Goal: Task Accomplishment & Management: Use online tool/utility

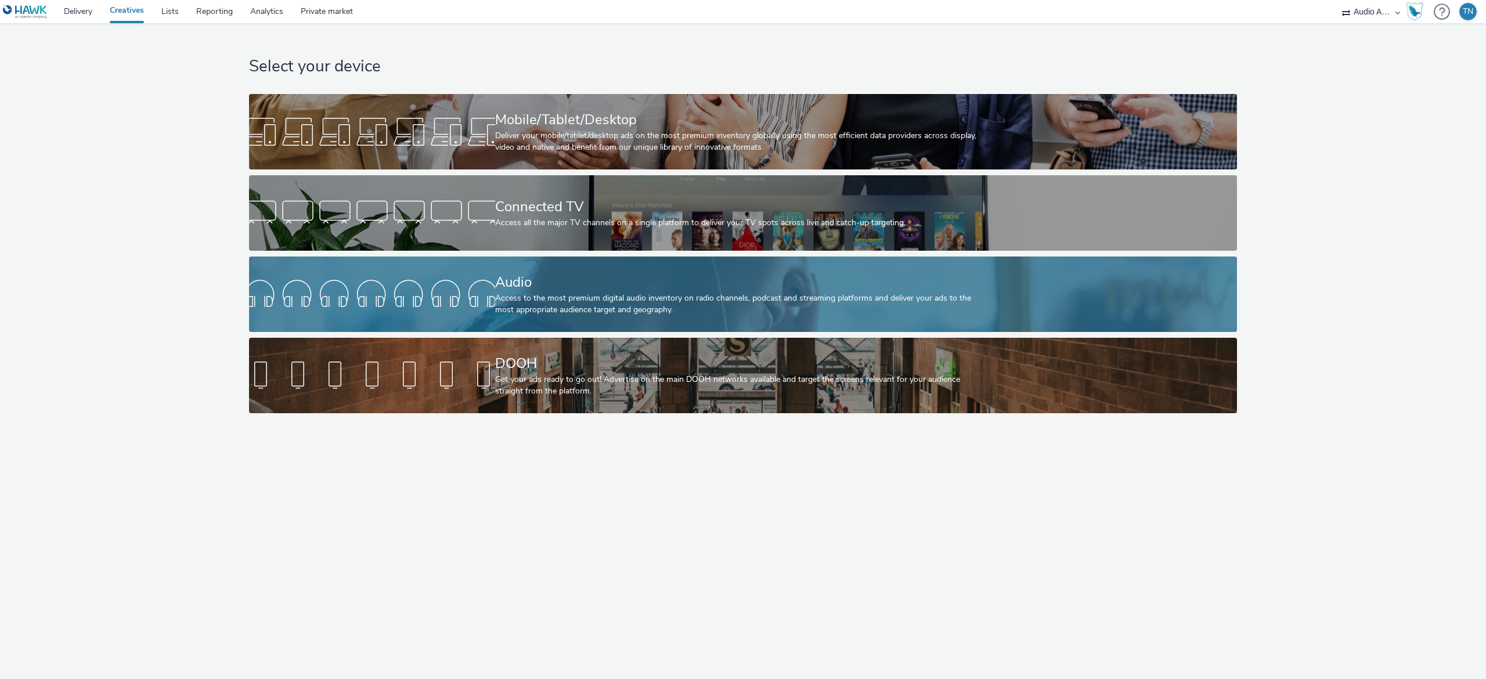
click at [858, 301] on div "Access to the most premium digital audio inventory on radio channels, podcast a…" at bounding box center [741, 304] width 492 height 24
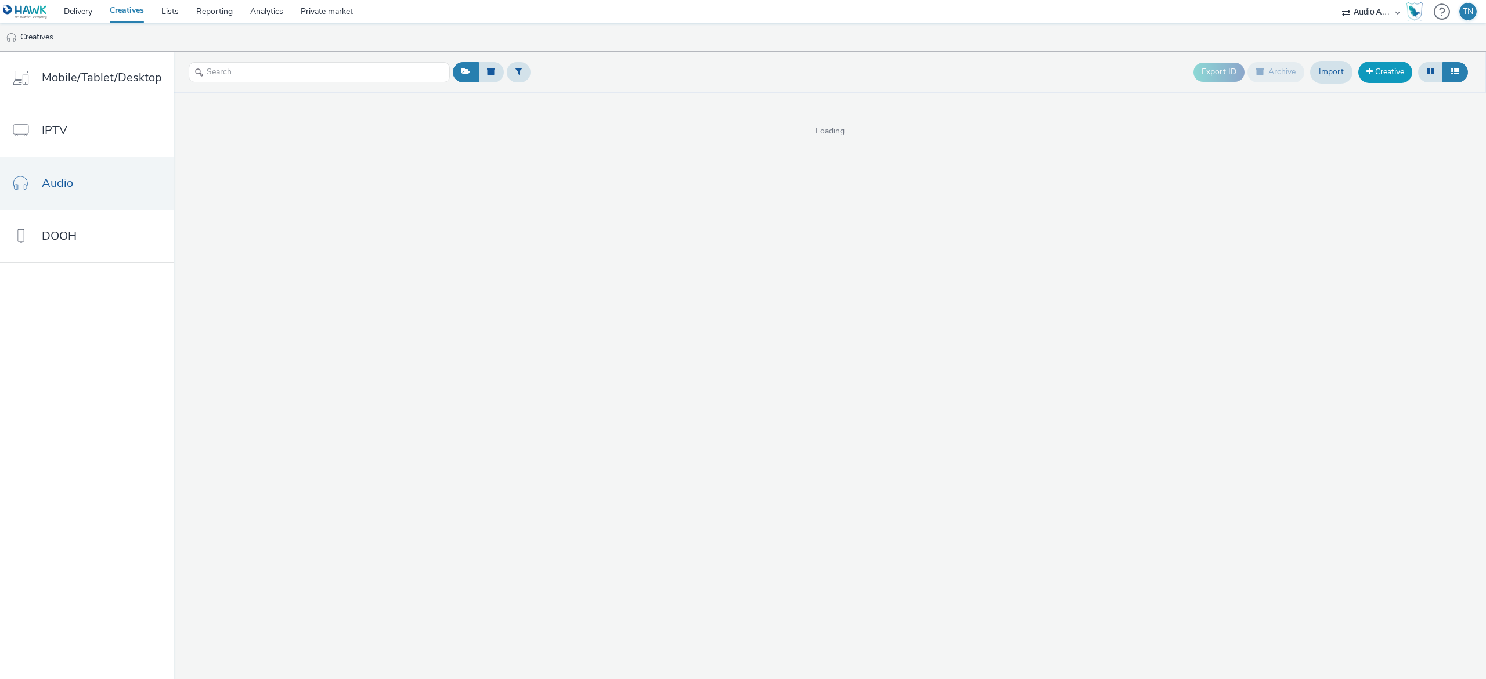
click at [1382, 72] on link "Creative" at bounding box center [1385, 72] width 54 height 21
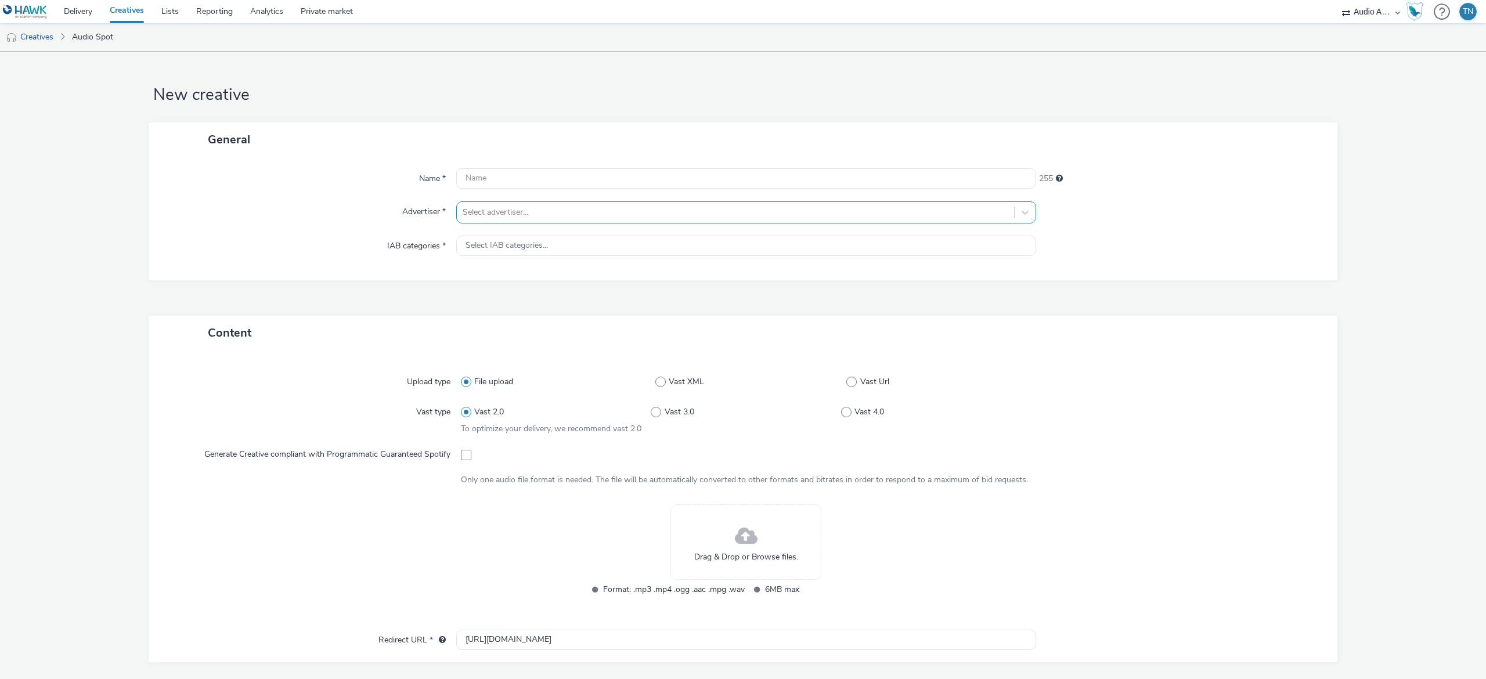
click at [732, 207] on div at bounding box center [736, 212] width 546 height 14
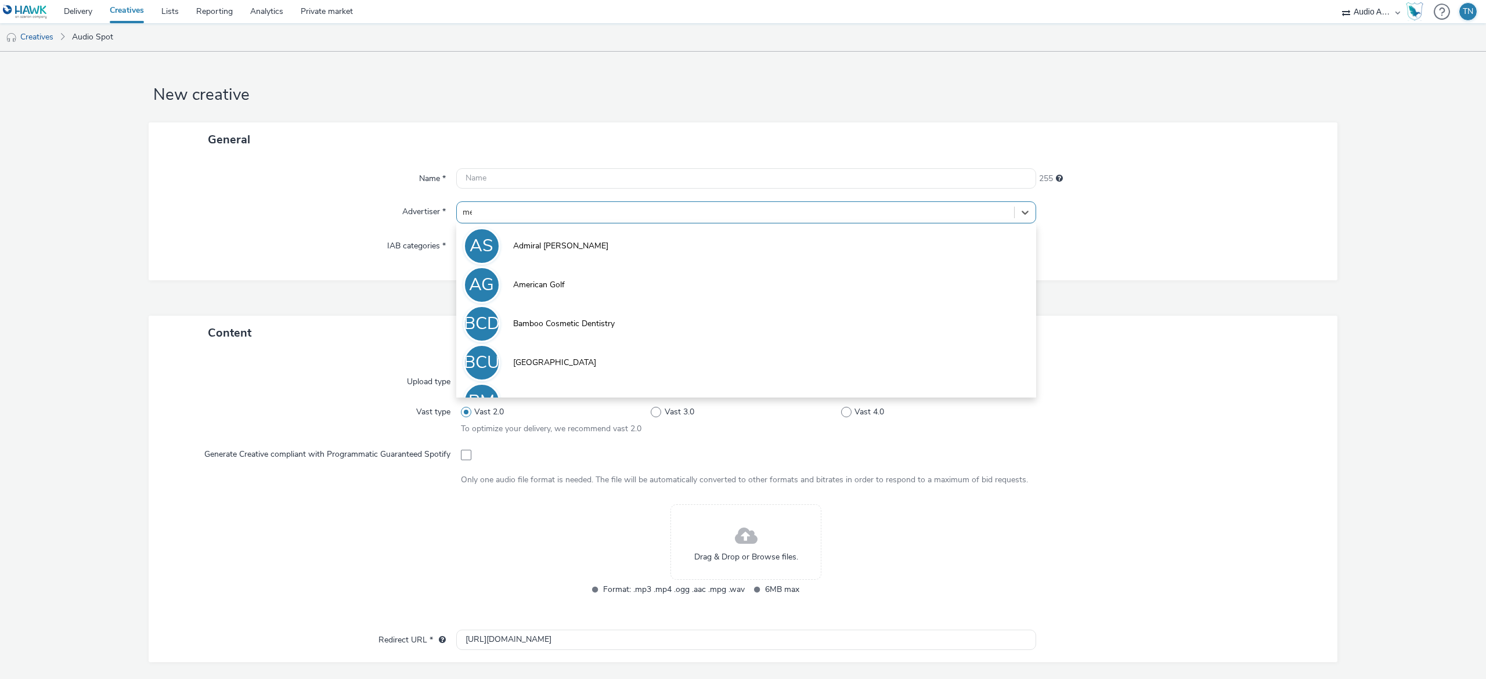
type input "mec"
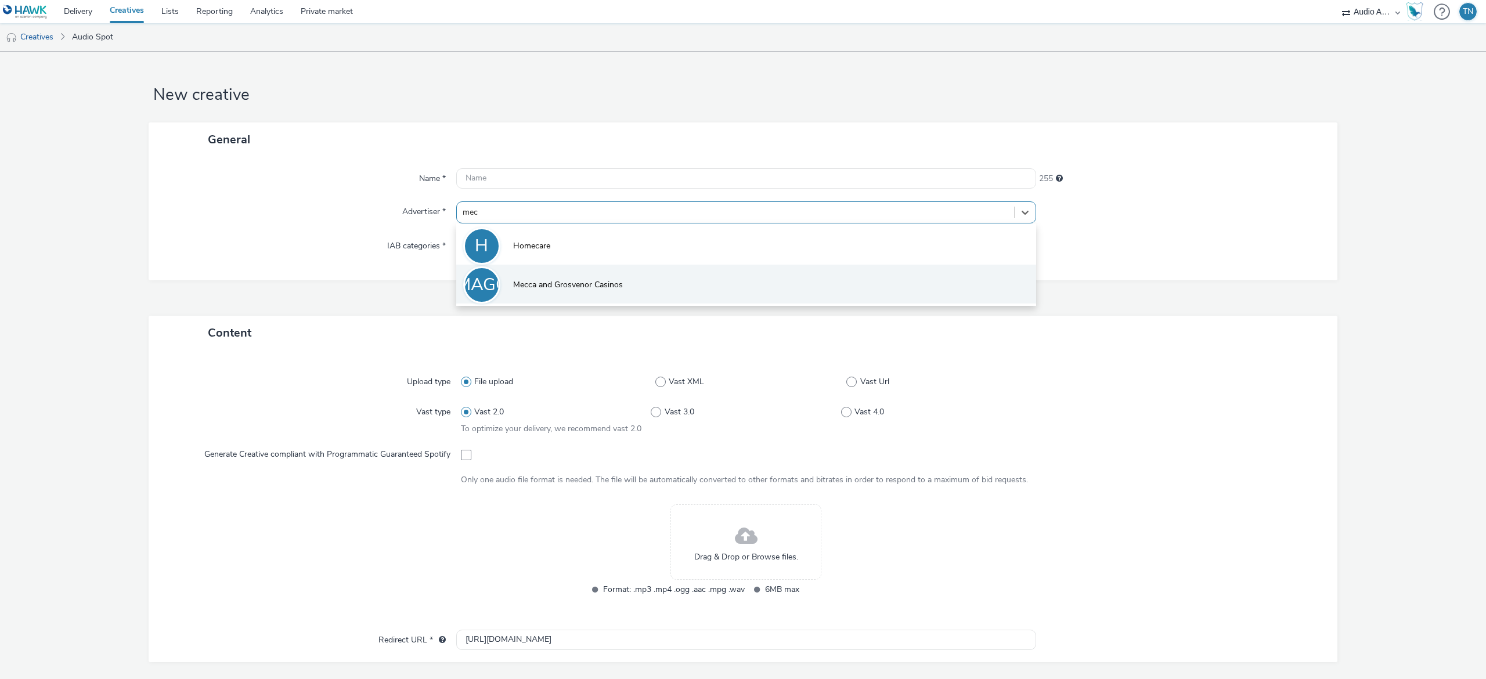
click at [541, 285] on span "Mecca and Grosvenor Casinos" at bounding box center [568, 285] width 110 height 12
type input "[URL][DOMAIN_NAME]"
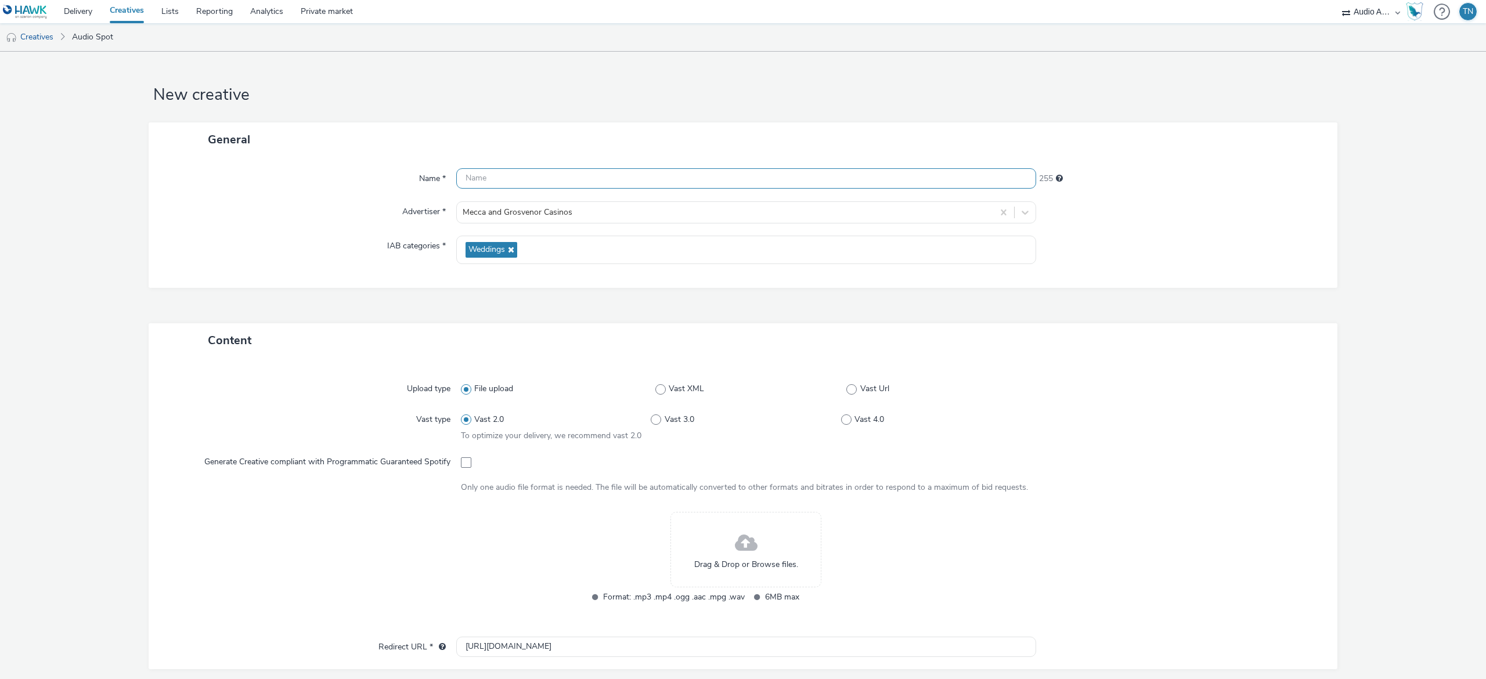
click at [527, 183] on input "text" at bounding box center [746, 178] width 580 height 20
type input "Mecca_"
click at [737, 529] on span at bounding box center [746, 543] width 23 height 31
click at [509, 251] on icon at bounding box center [509, 249] width 9 height 8
click at [516, 246] on span "Select IAB categories..." at bounding box center [506, 246] width 82 height 10
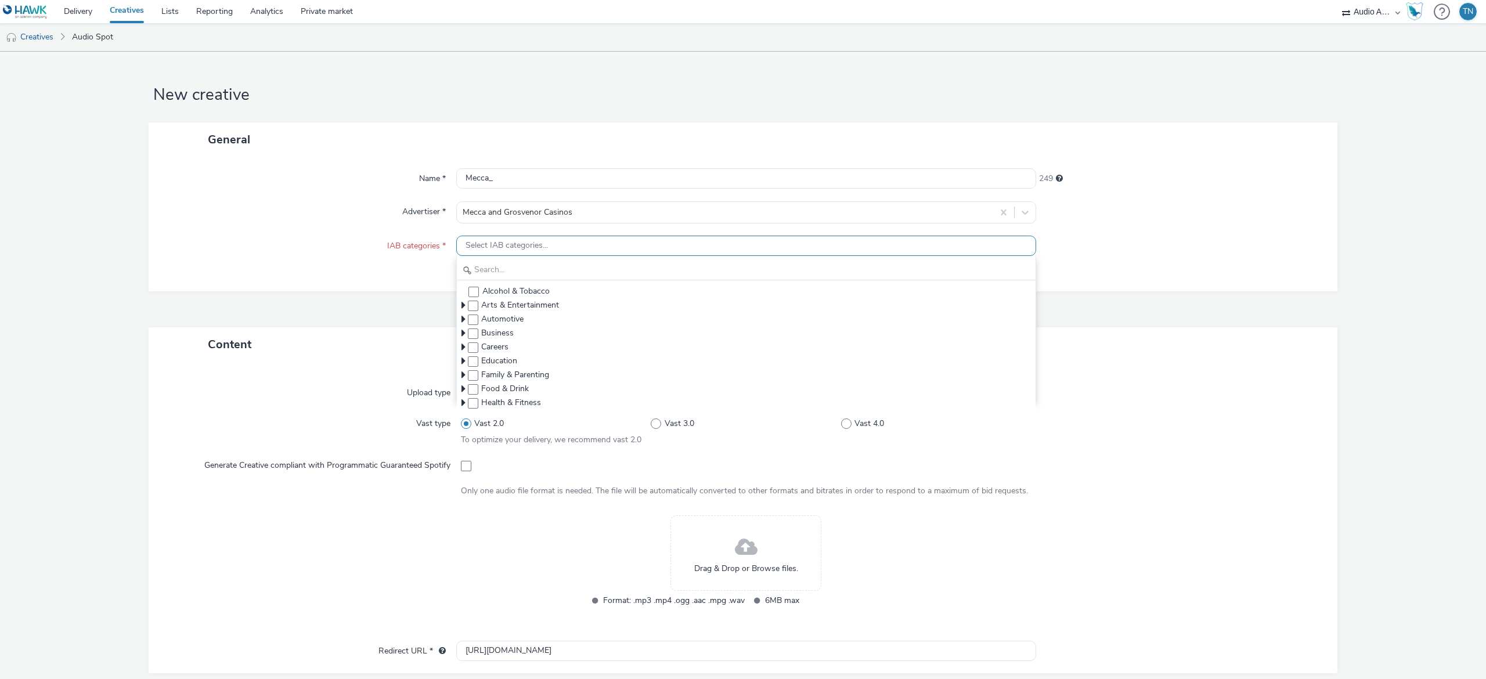
click at [516, 241] on span "Select IAB categories..." at bounding box center [506, 246] width 82 height 10
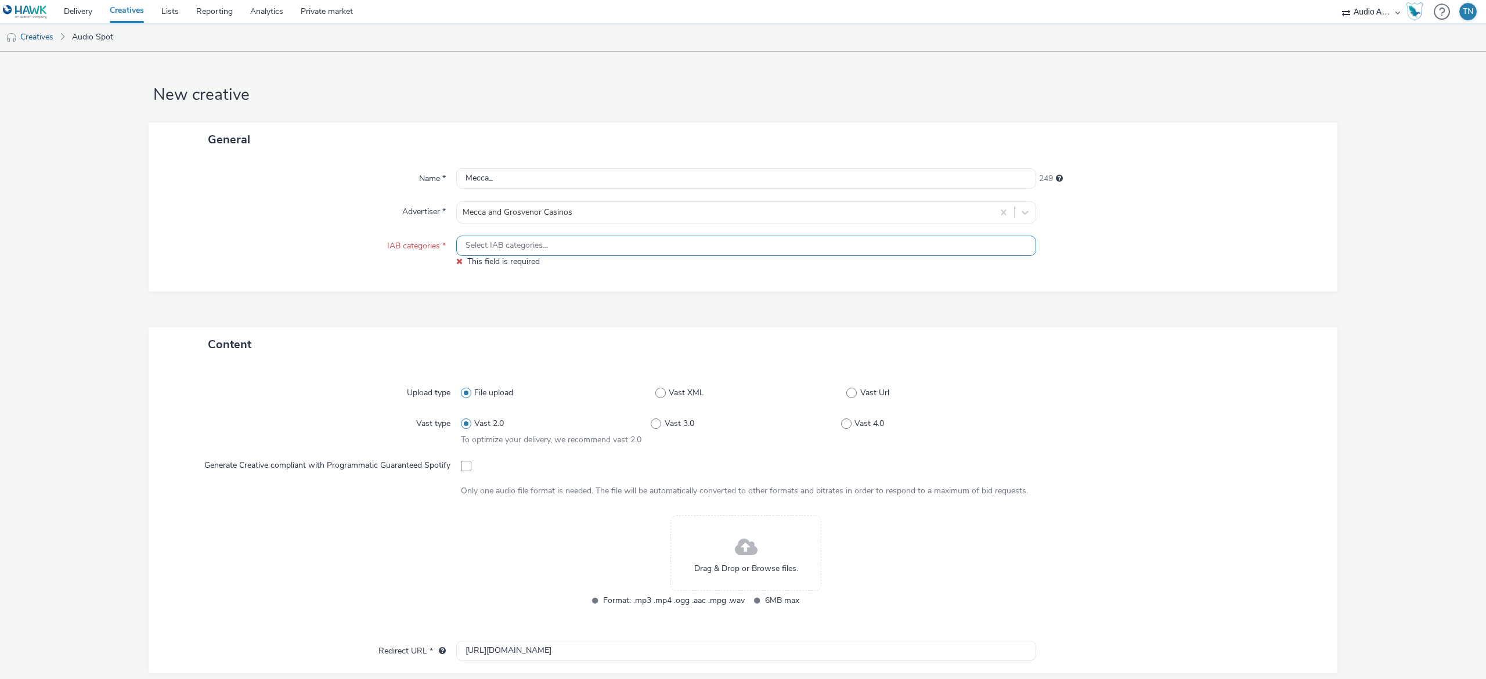
click at [512, 246] on span "Select IAB categories..." at bounding box center [506, 246] width 82 height 10
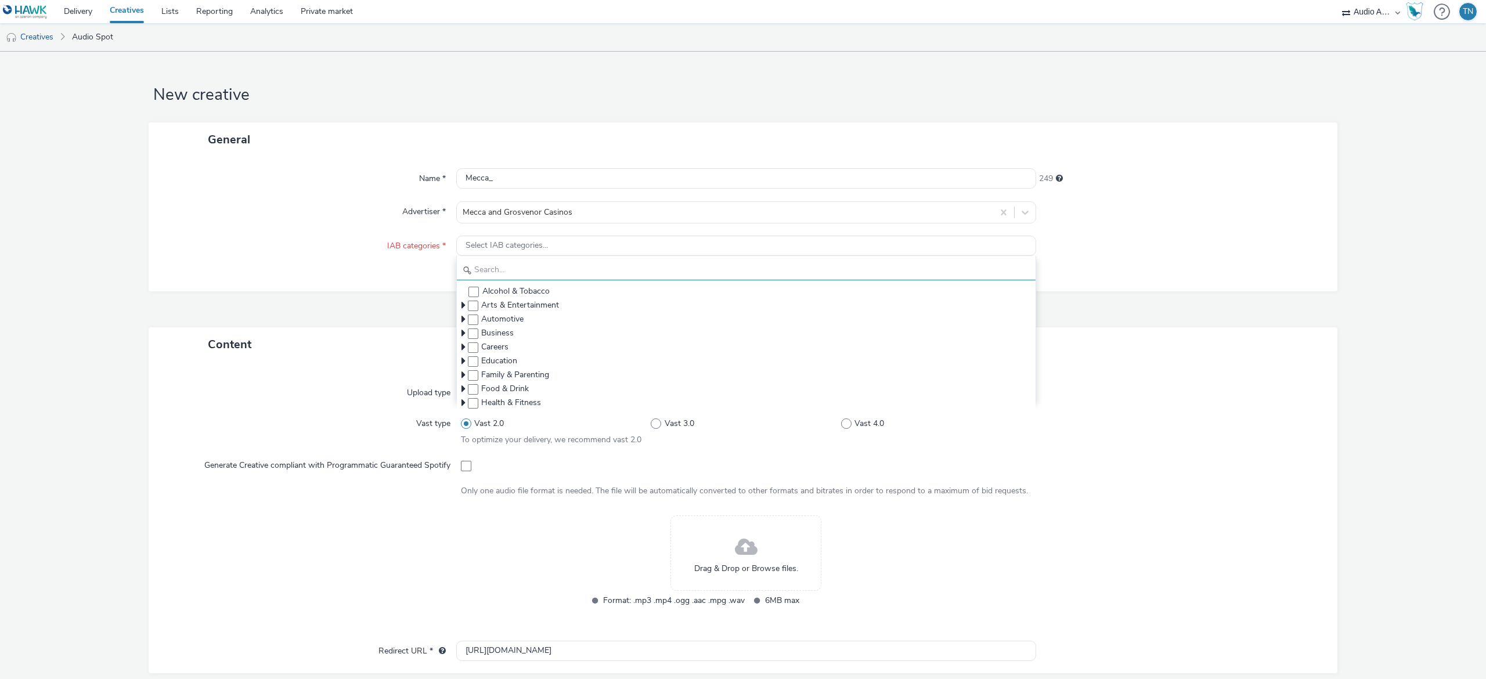
click at [509, 263] on input "text" at bounding box center [746, 270] width 579 height 20
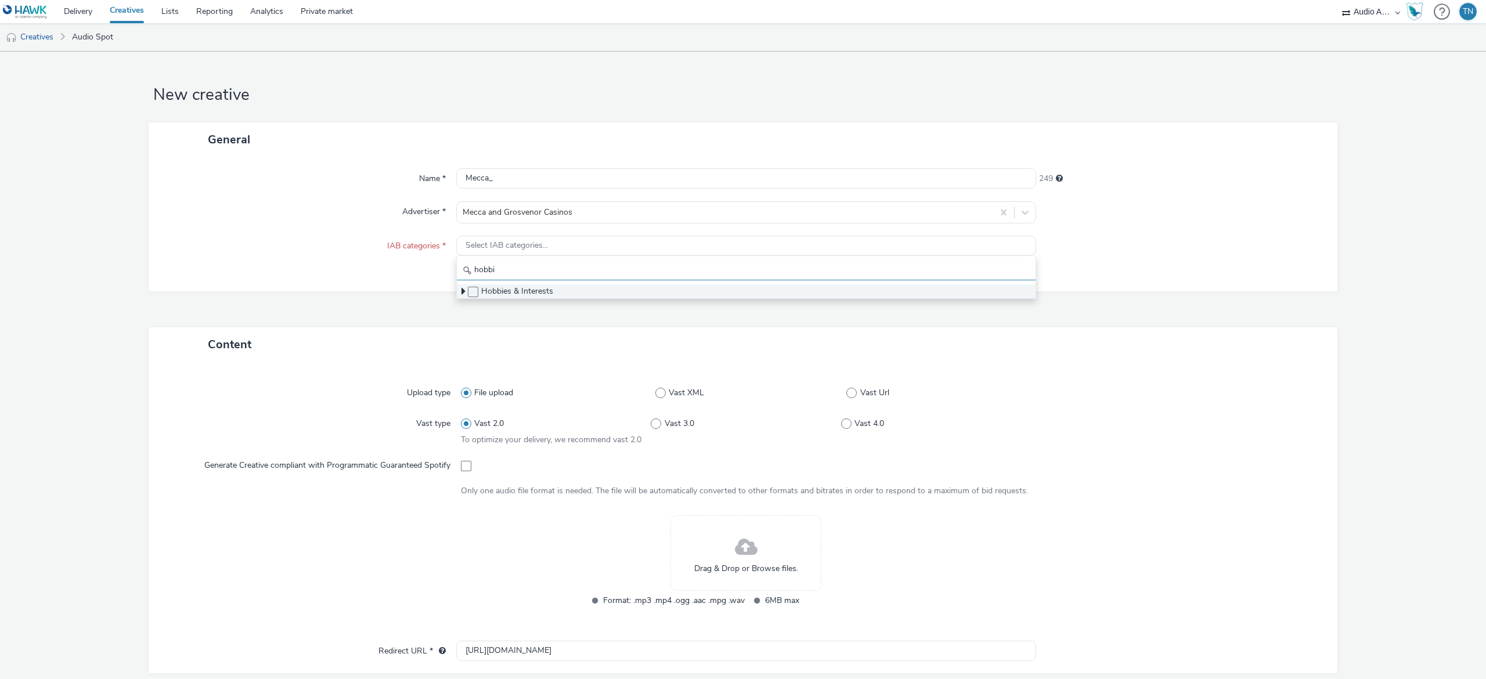
type input "hobbi"
click at [476, 298] on span "Hobbies & Interests" at bounding box center [746, 291] width 579 height 14
click at [469, 297] on span at bounding box center [473, 292] width 10 height 10
checkbox input "true"
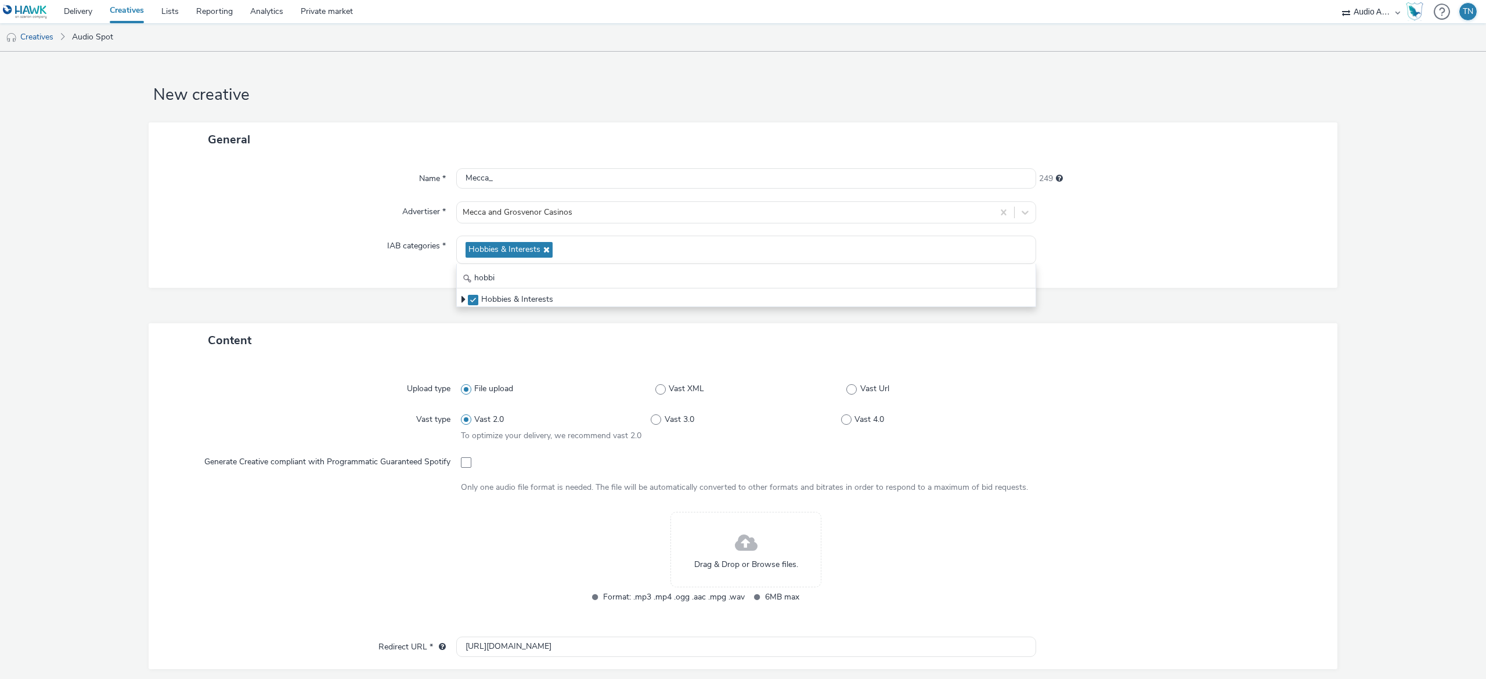
click at [1068, 320] on div "General Name * Mecca_ 249 Advertiser * Mecca and Grosvenor Casinos IAB categori…" at bounding box center [743, 222] width 1188 height 201
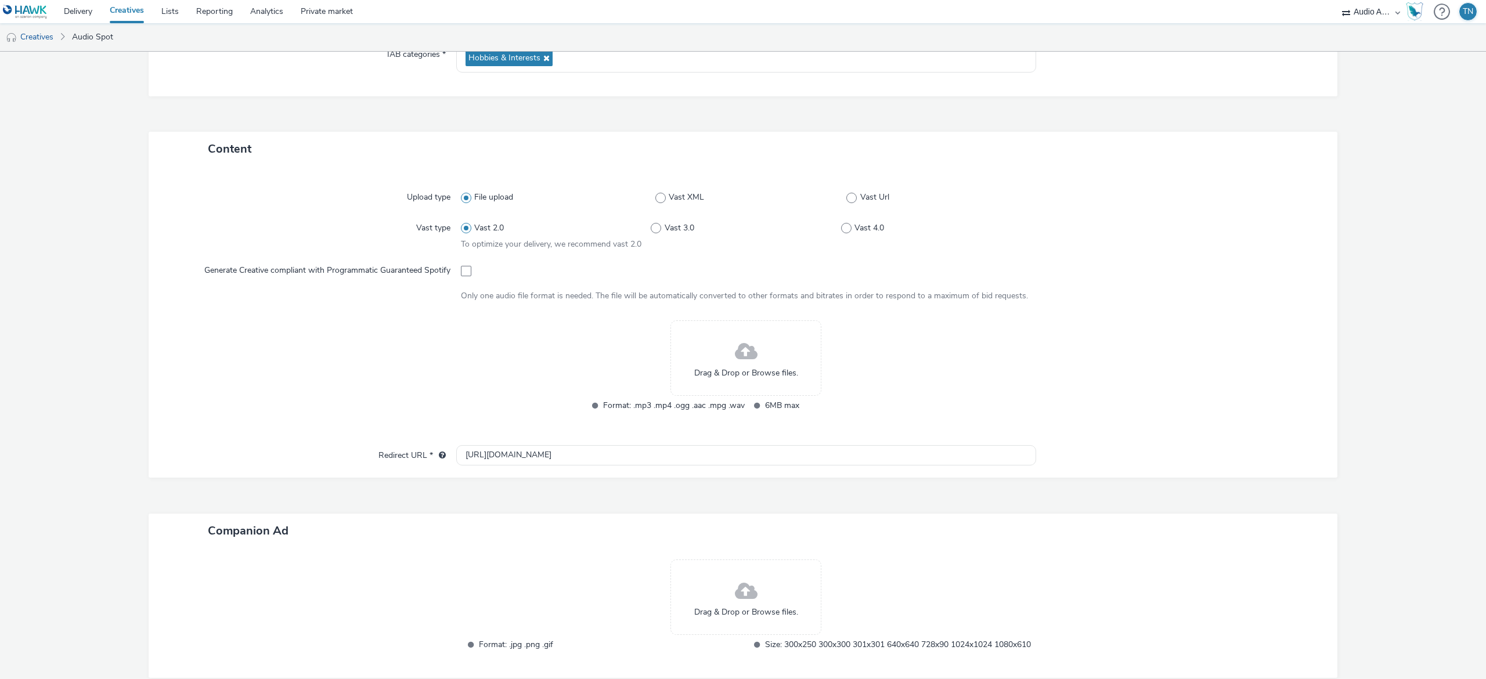
scroll to position [224, 0]
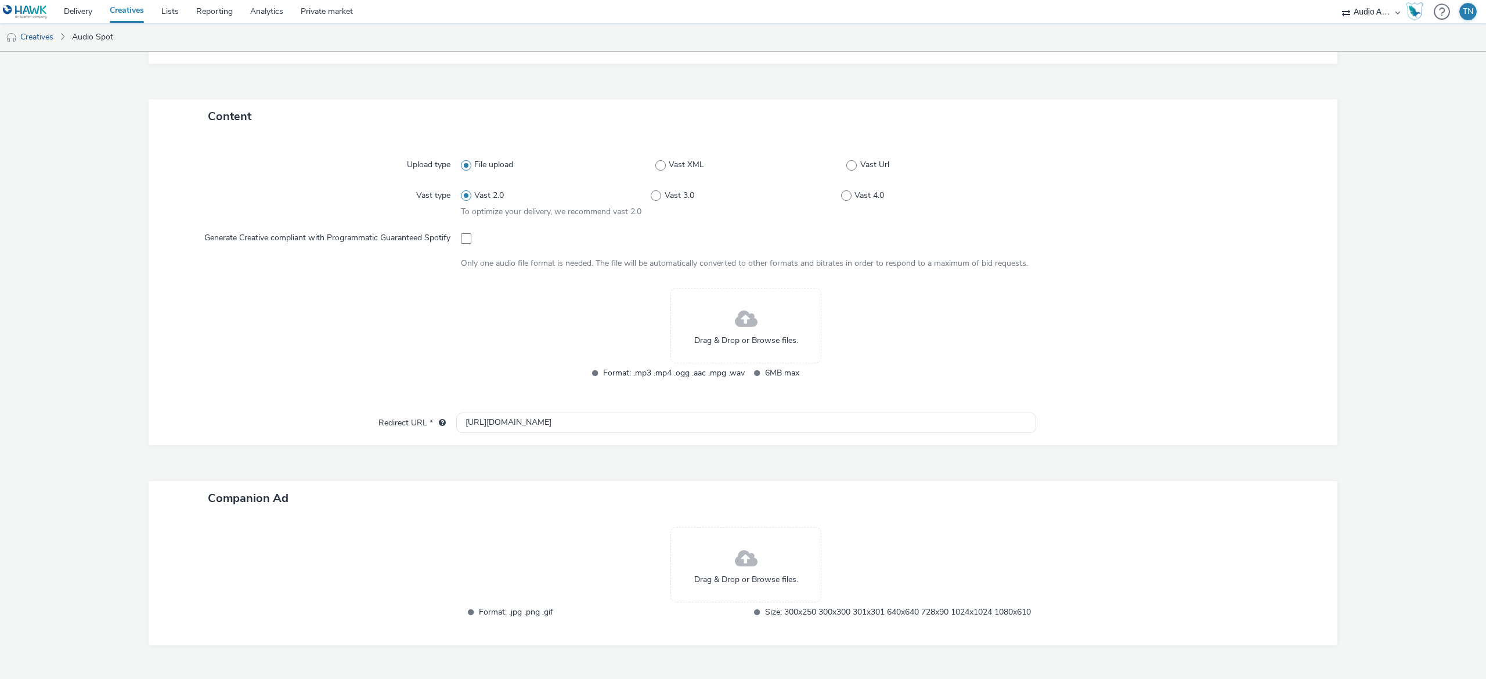
click at [735, 329] on span at bounding box center [746, 319] width 23 height 31
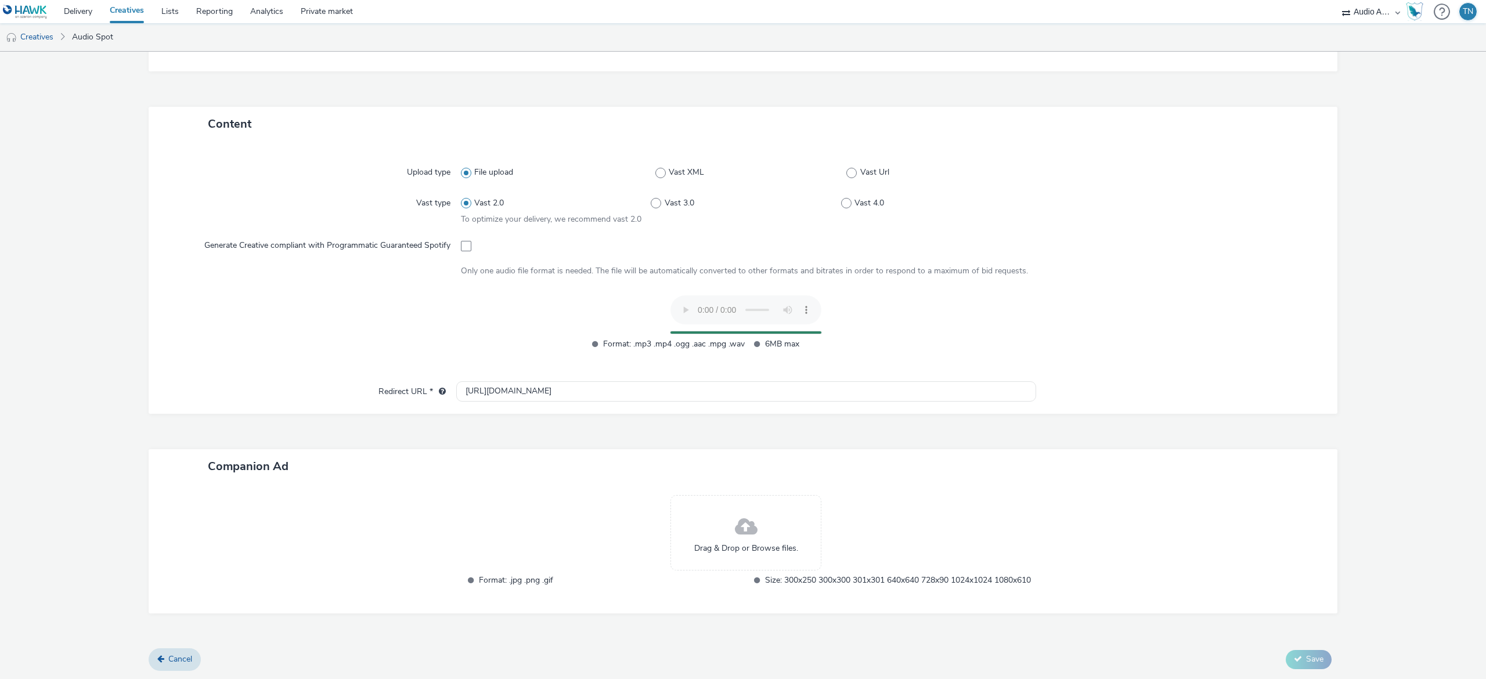
scroll to position [0, 0]
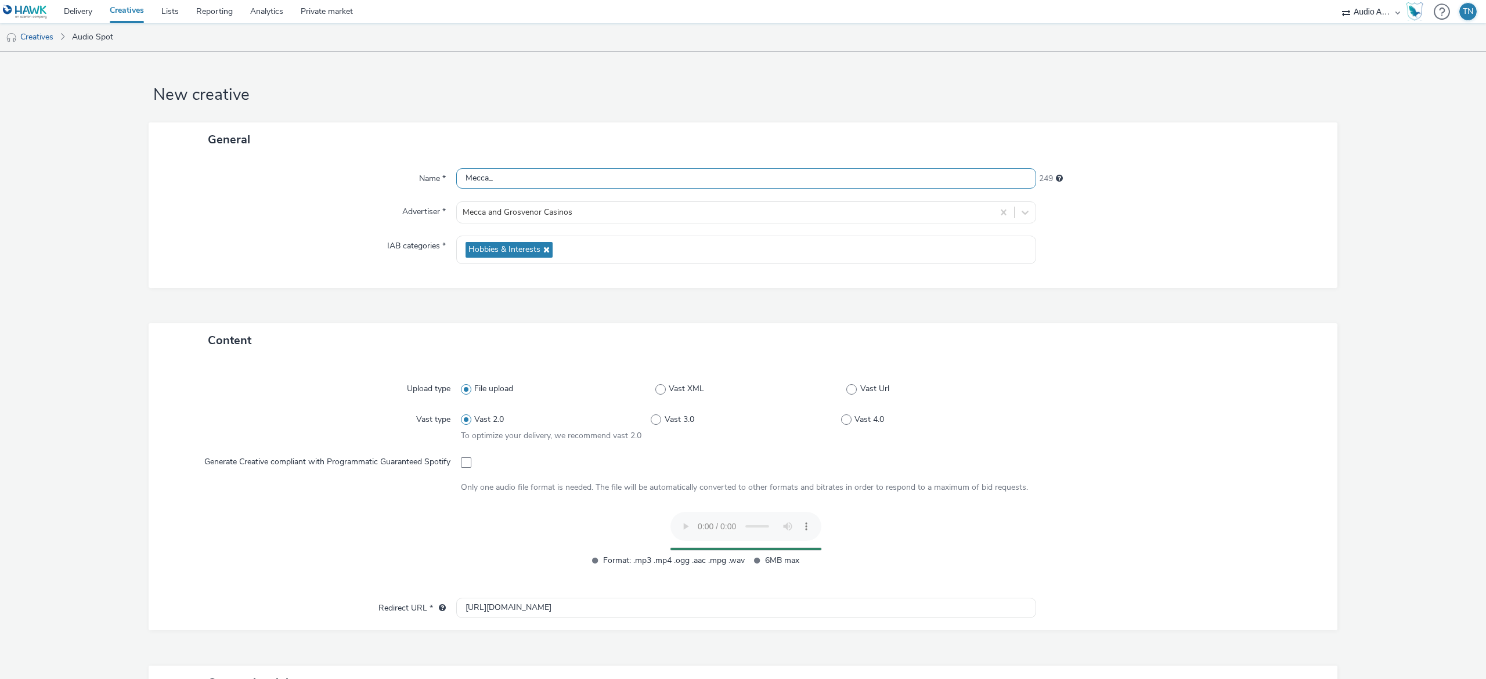
click at [543, 180] on input "Mecca_" at bounding box center [746, 178] width 580 height 20
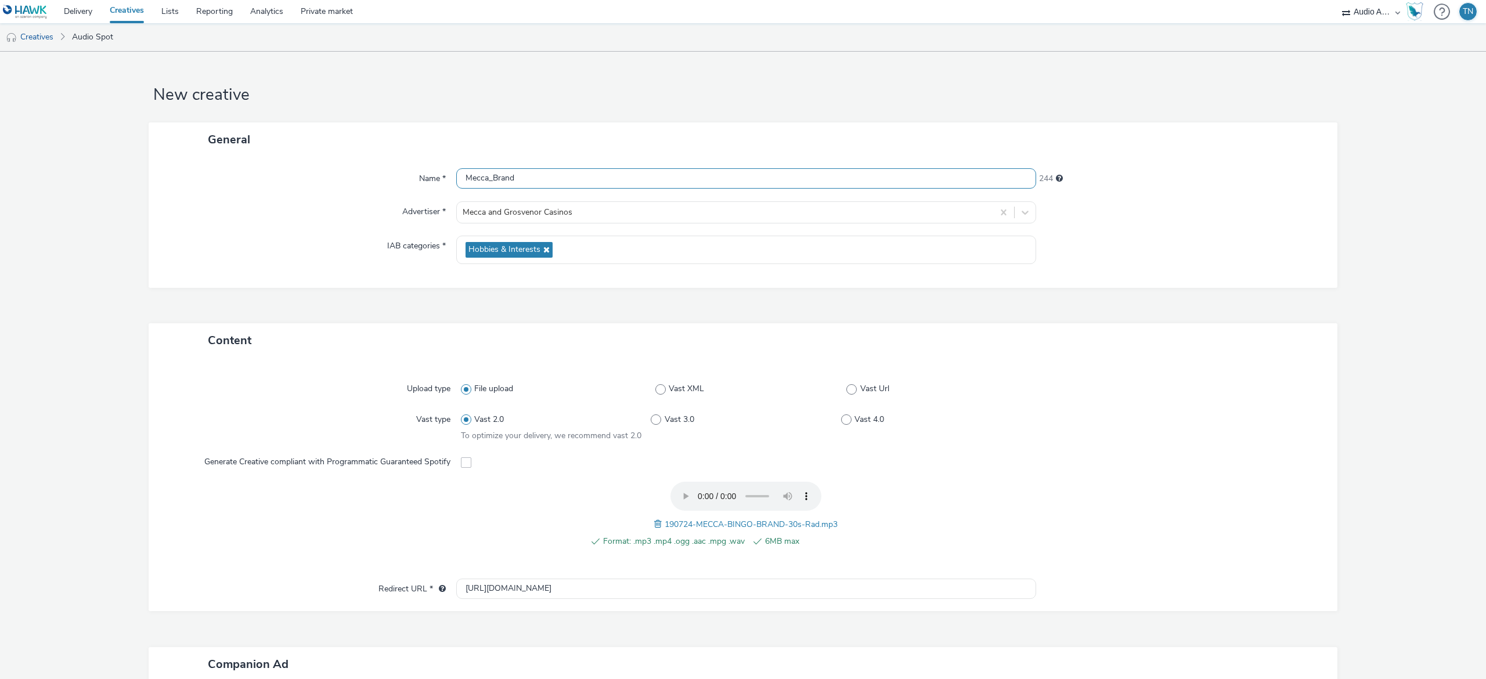
type input "Mecca_Brand"
drag, startPoint x: 593, startPoint y: 581, endPoint x: 411, endPoint y: 586, distance: 181.1
click at [411, 586] on div "Redirect URL * [URL][DOMAIN_NAME]" at bounding box center [742, 589] width 1165 height 21
paste input "s://[DOMAIN_NAME][URL]"
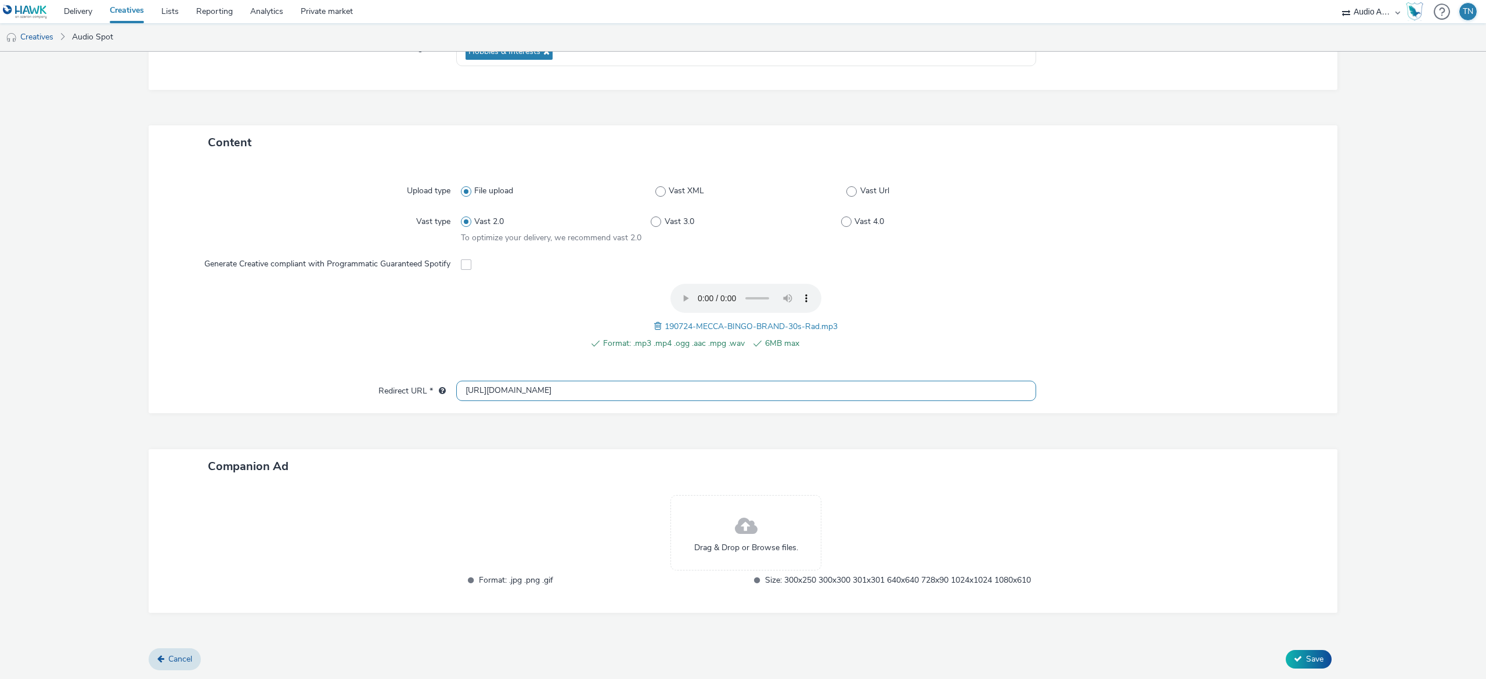
type input "[URL][DOMAIN_NAME]"
click at [773, 495] on div "Drag & Drop or Browse files." at bounding box center [745, 532] width 151 height 75
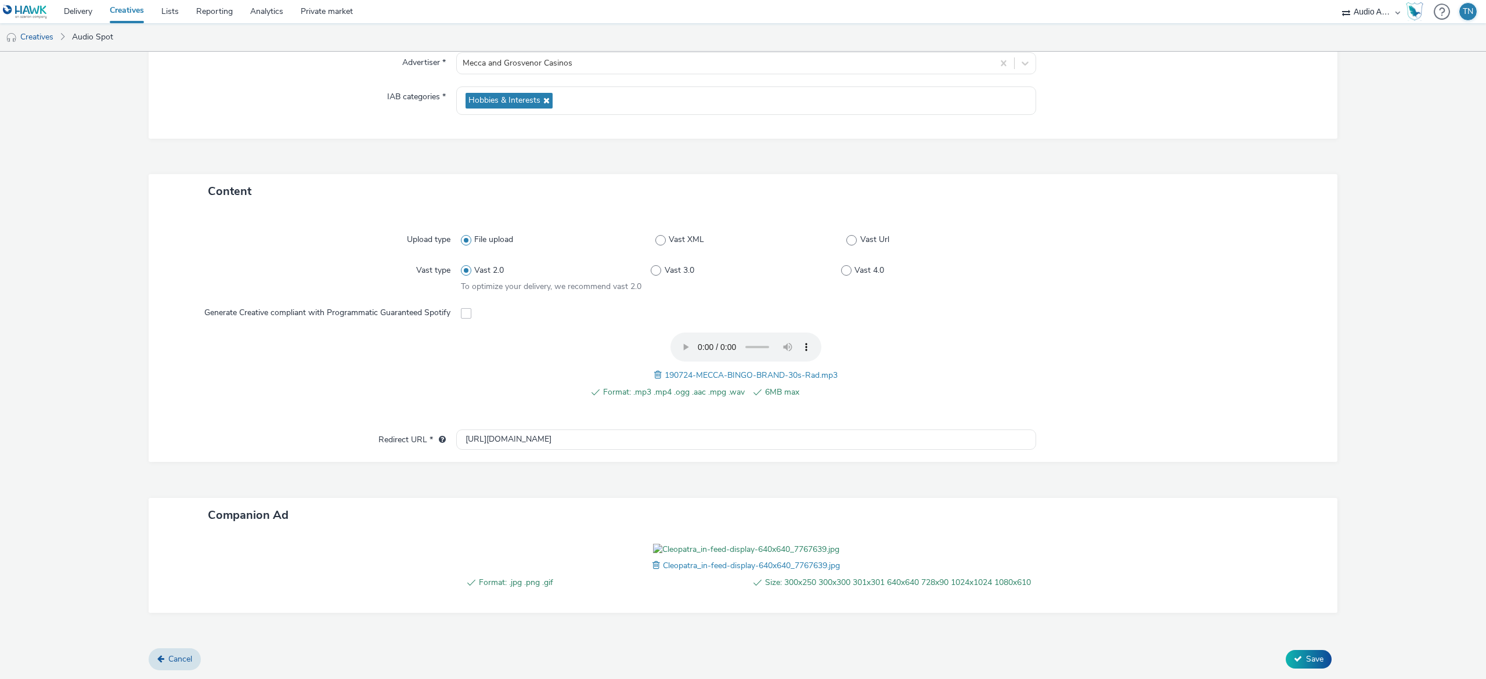
click at [1397, 183] on form "New creative General Name * Mecca_Brand 244 Advertiser * Mecca and Grosvenor Ca…" at bounding box center [743, 291] width 1486 height 776
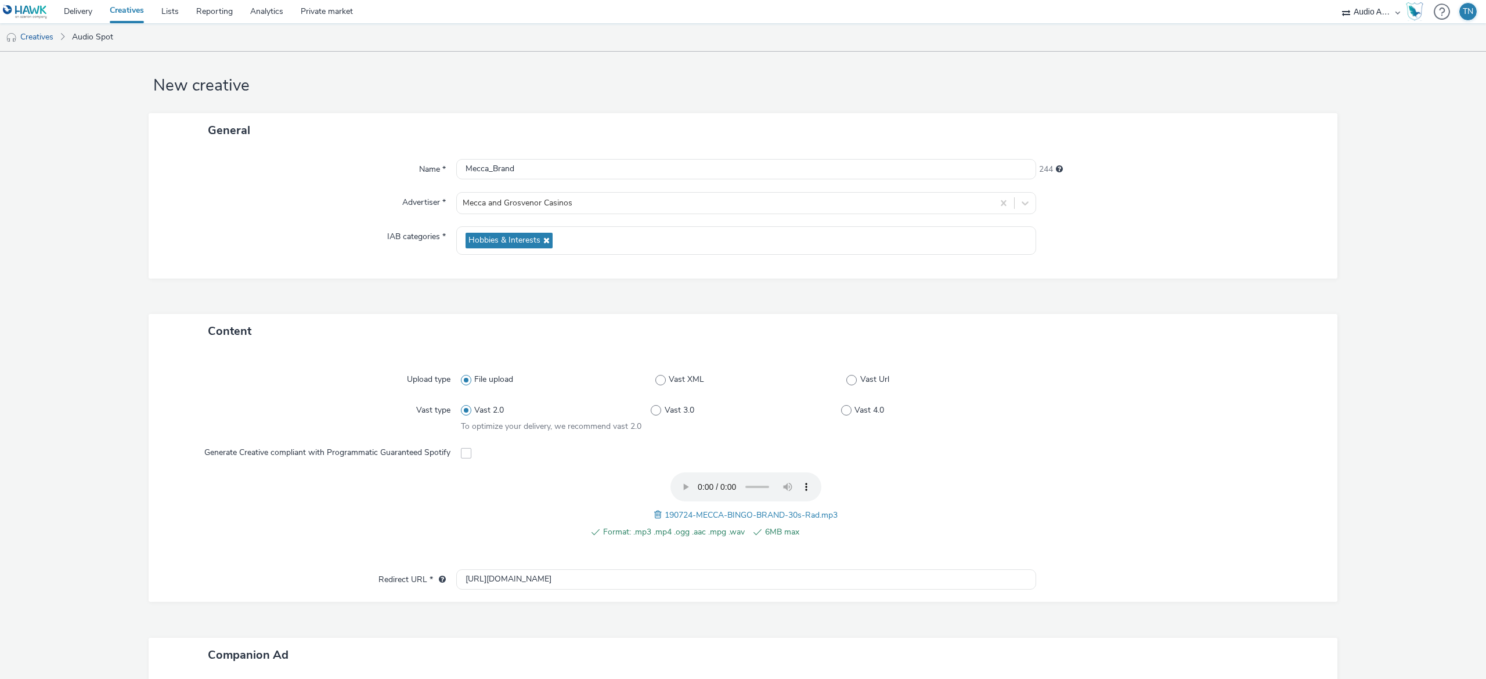
scroll to position [226, 0]
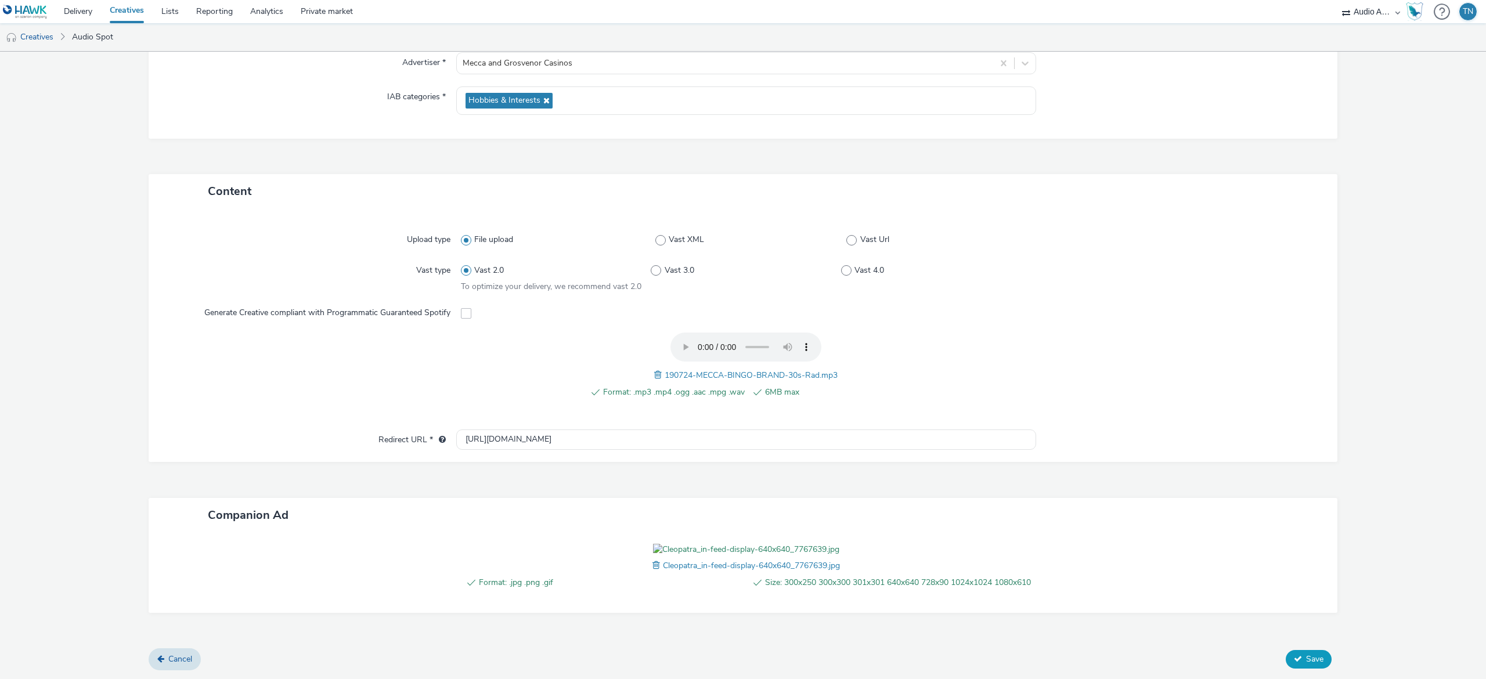
click at [1306, 659] on span "Save" at bounding box center [1314, 658] width 17 height 11
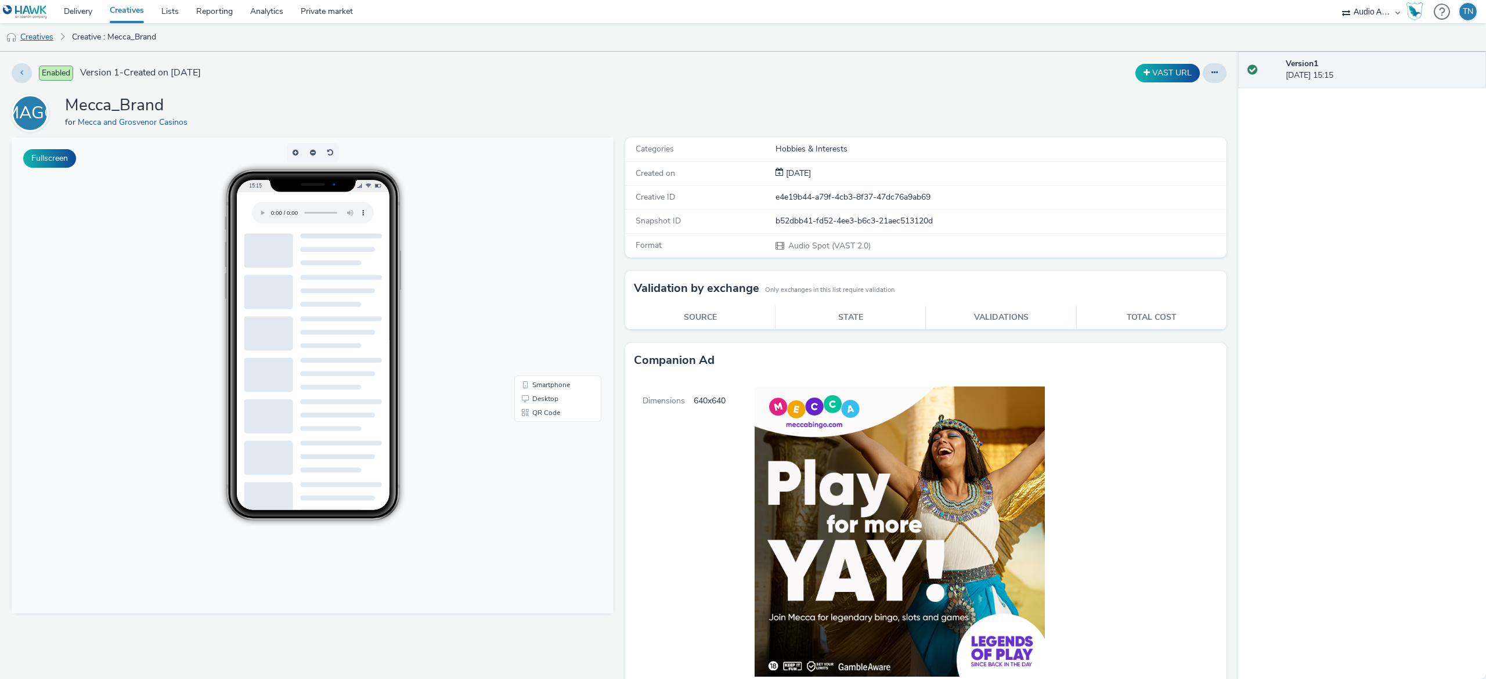
click at [32, 31] on link "Creatives" at bounding box center [29, 37] width 59 height 28
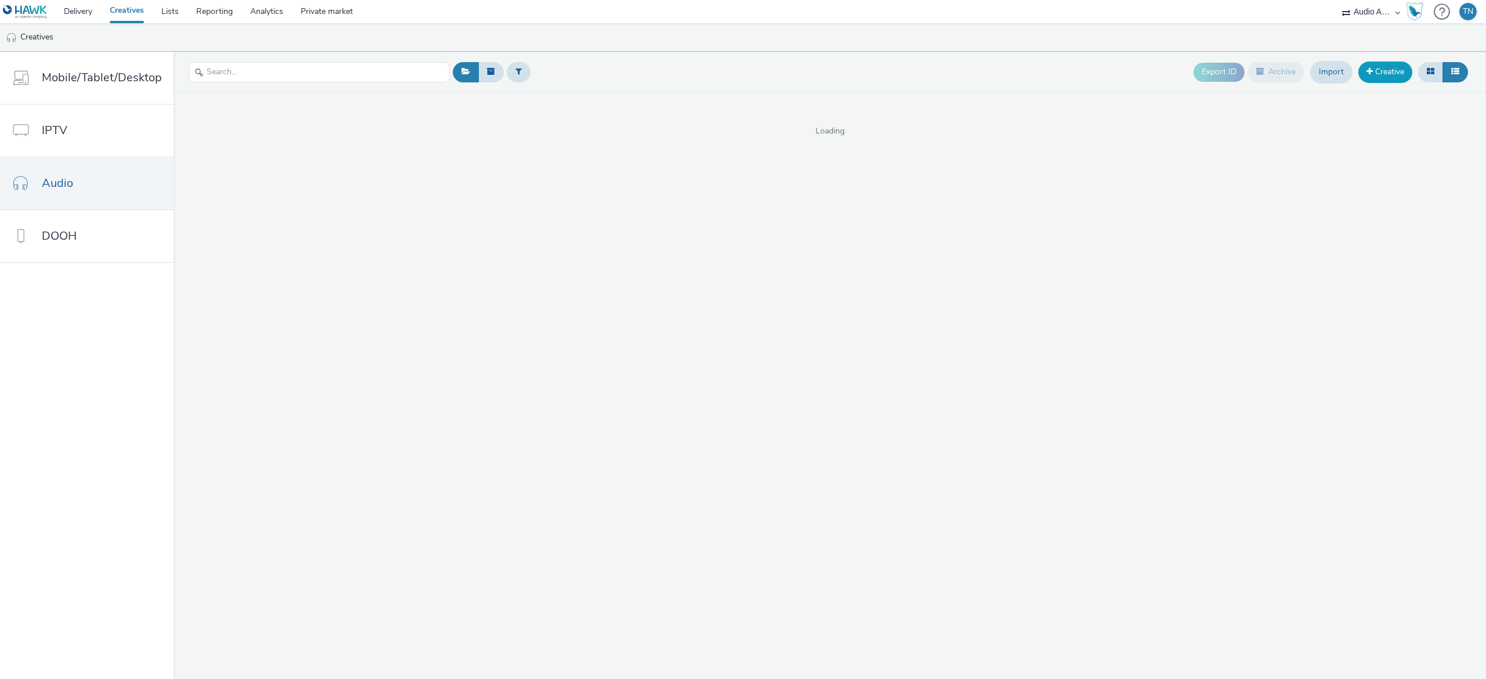
click at [1389, 76] on link "Creative" at bounding box center [1385, 72] width 54 height 21
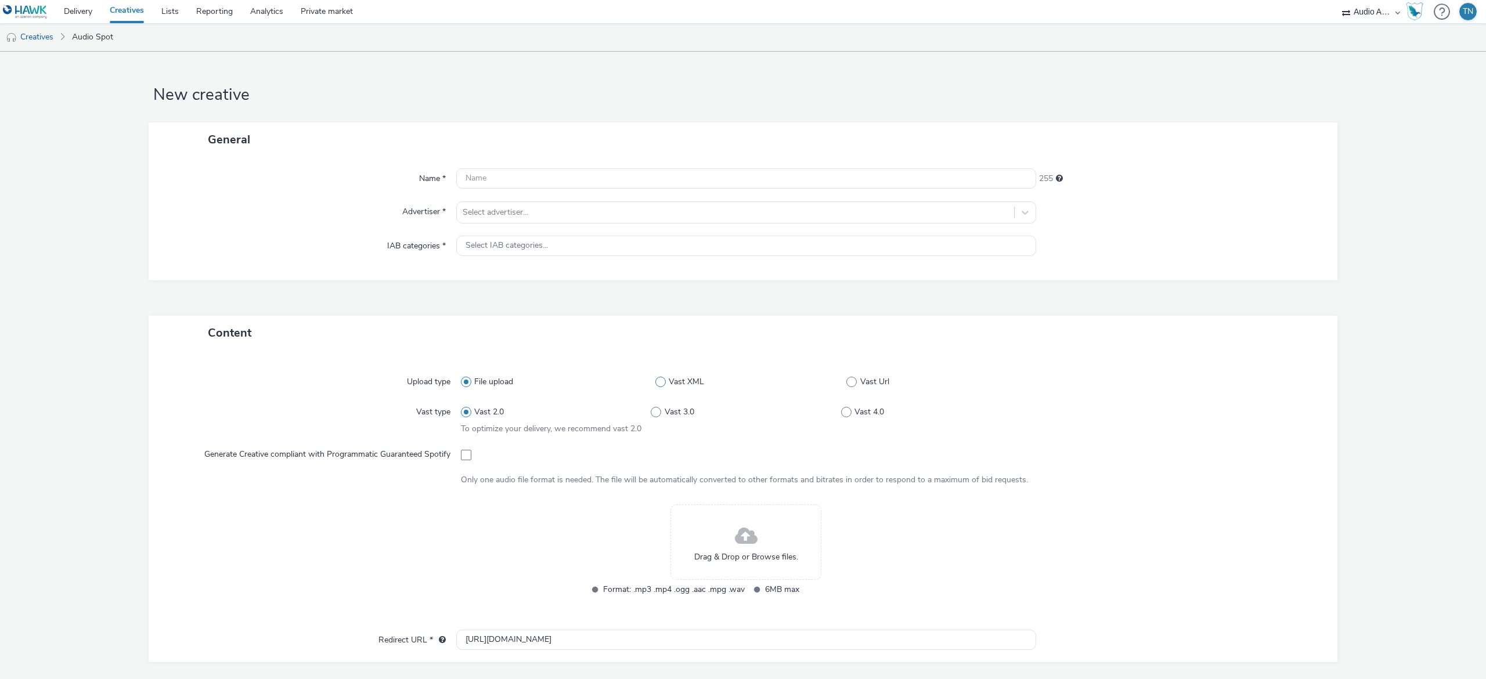
scroll to position [261, 0]
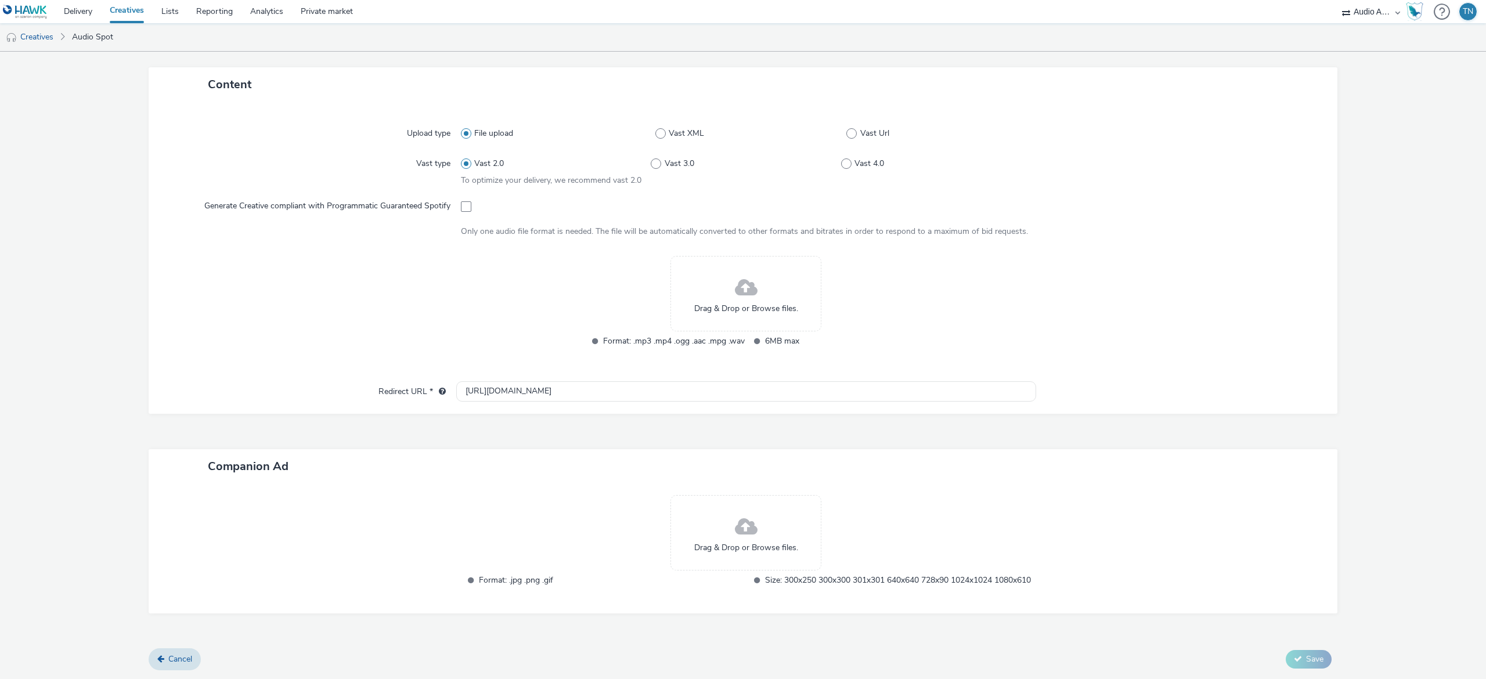
click at [734, 303] on span "Drag & Drop or Browse files." at bounding box center [746, 309] width 104 height 12
click at [713, 262] on div "Drag & Drop or Browse files." at bounding box center [745, 293] width 151 height 75
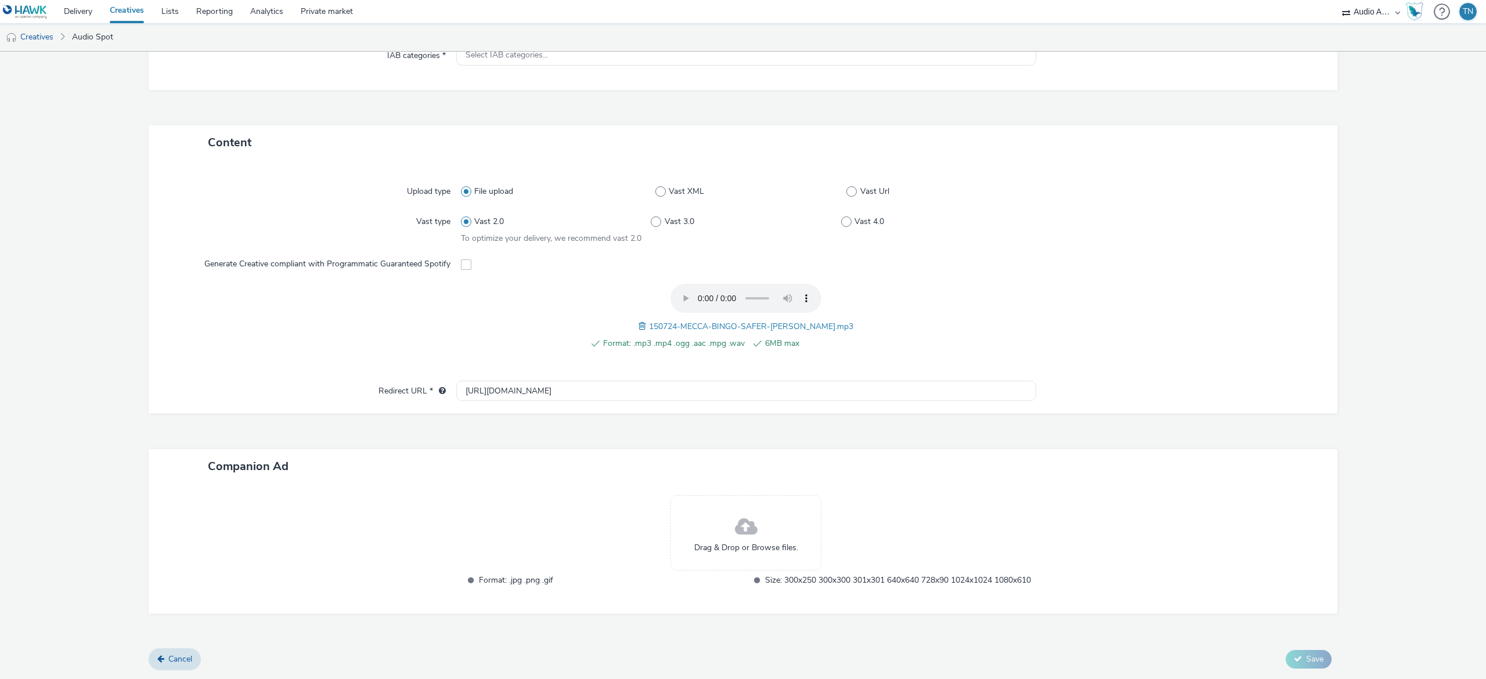
scroll to position [202, 0]
click at [783, 517] on div "Drag & Drop or Browse files." at bounding box center [745, 532] width 151 height 75
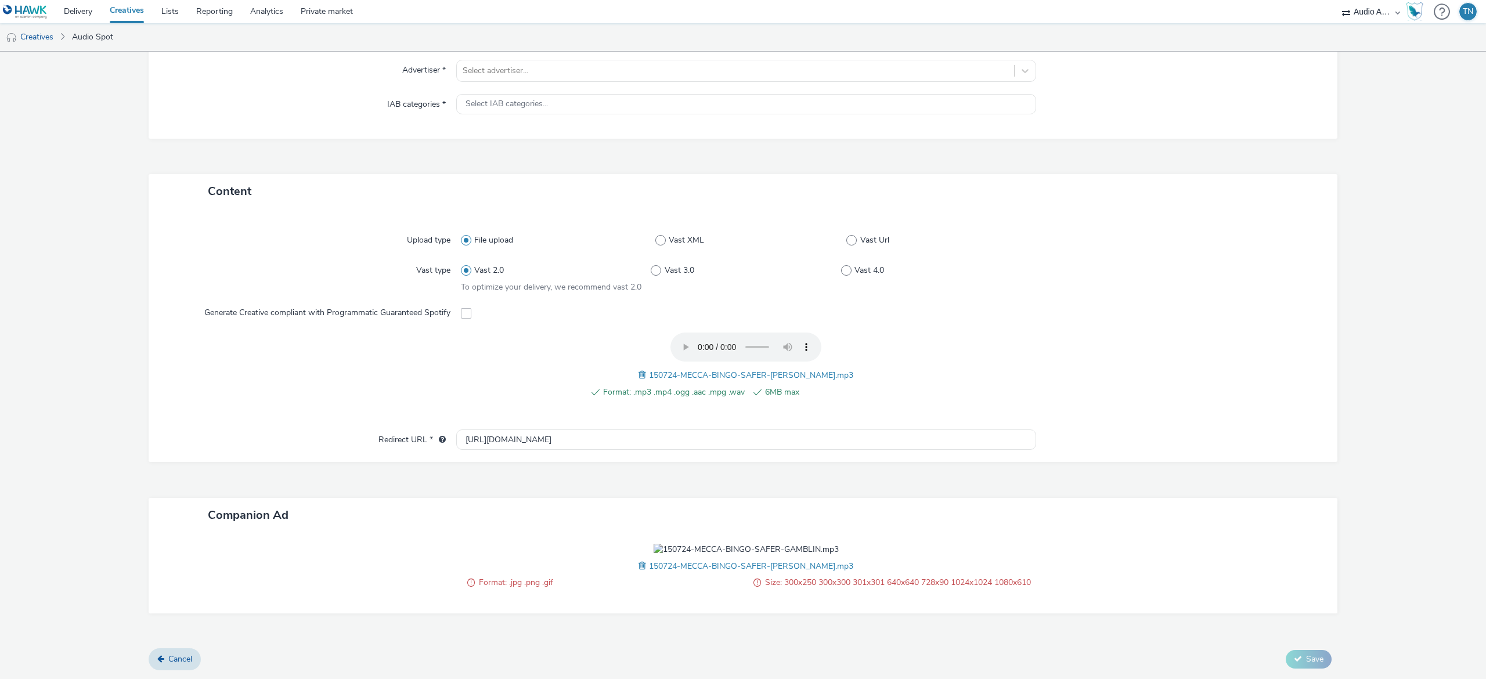
scroll to position [151, 0]
click at [646, 559] on span at bounding box center [643, 565] width 10 height 13
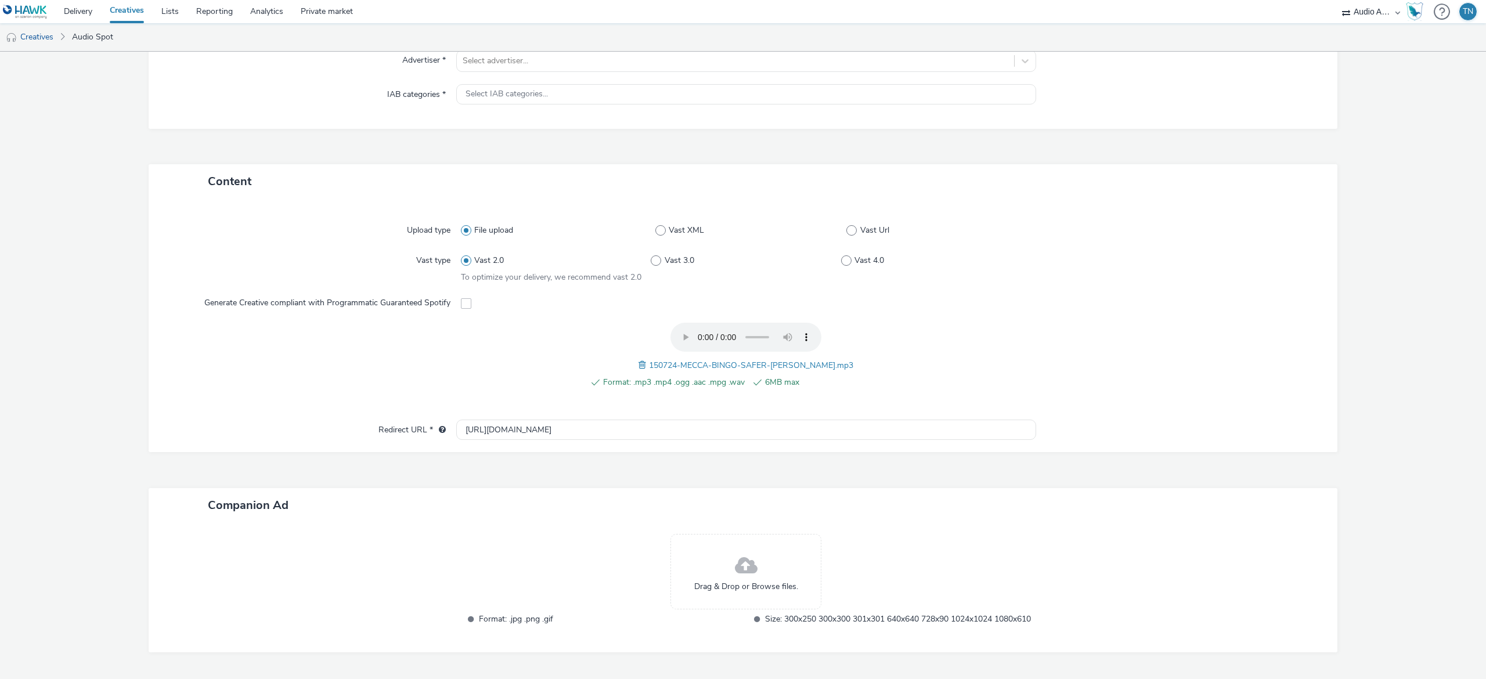
scroll to position [202, 0]
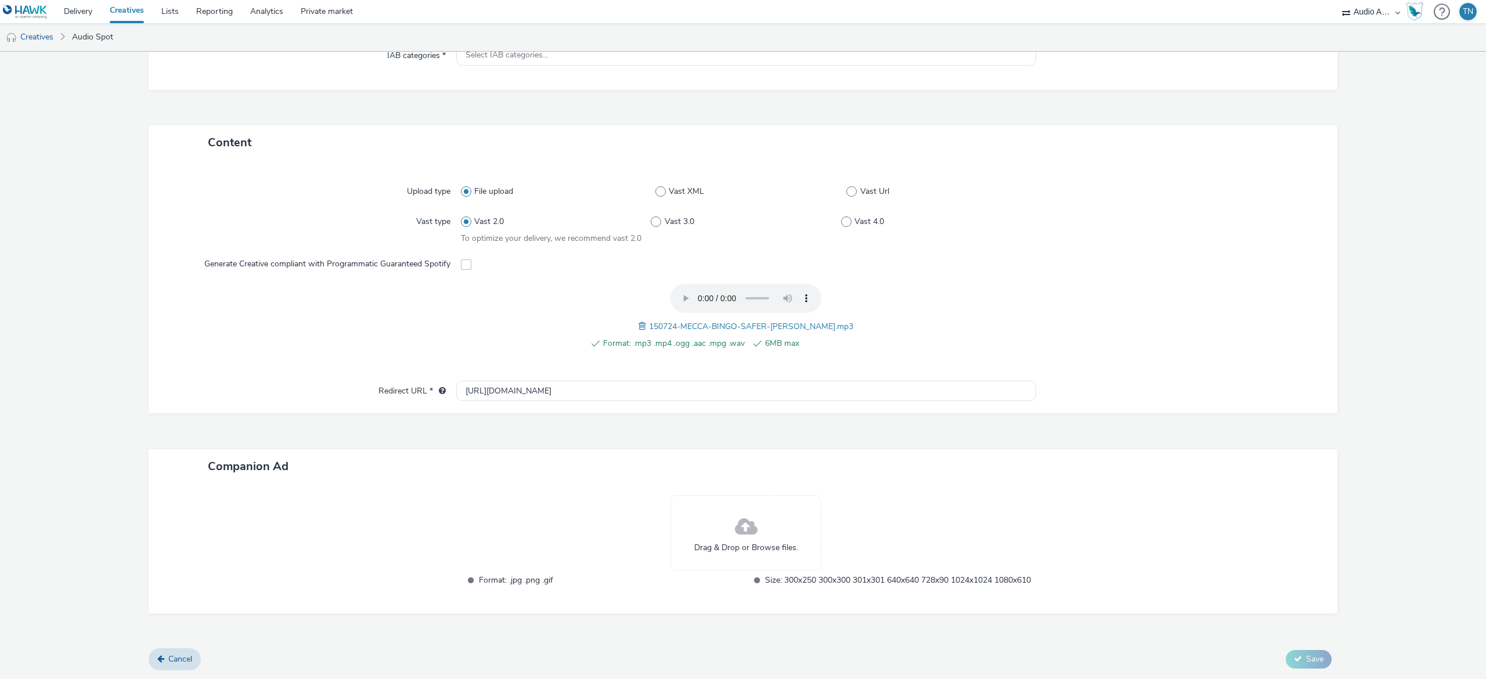
click at [748, 508] on div "Drag & Drop or Browse files." at bounding box center [745, 532] width 151 height 75
click at [713, 520] on div "Drag & Drop or Browse files." at bounding box center [745, 532] width 151 height 75
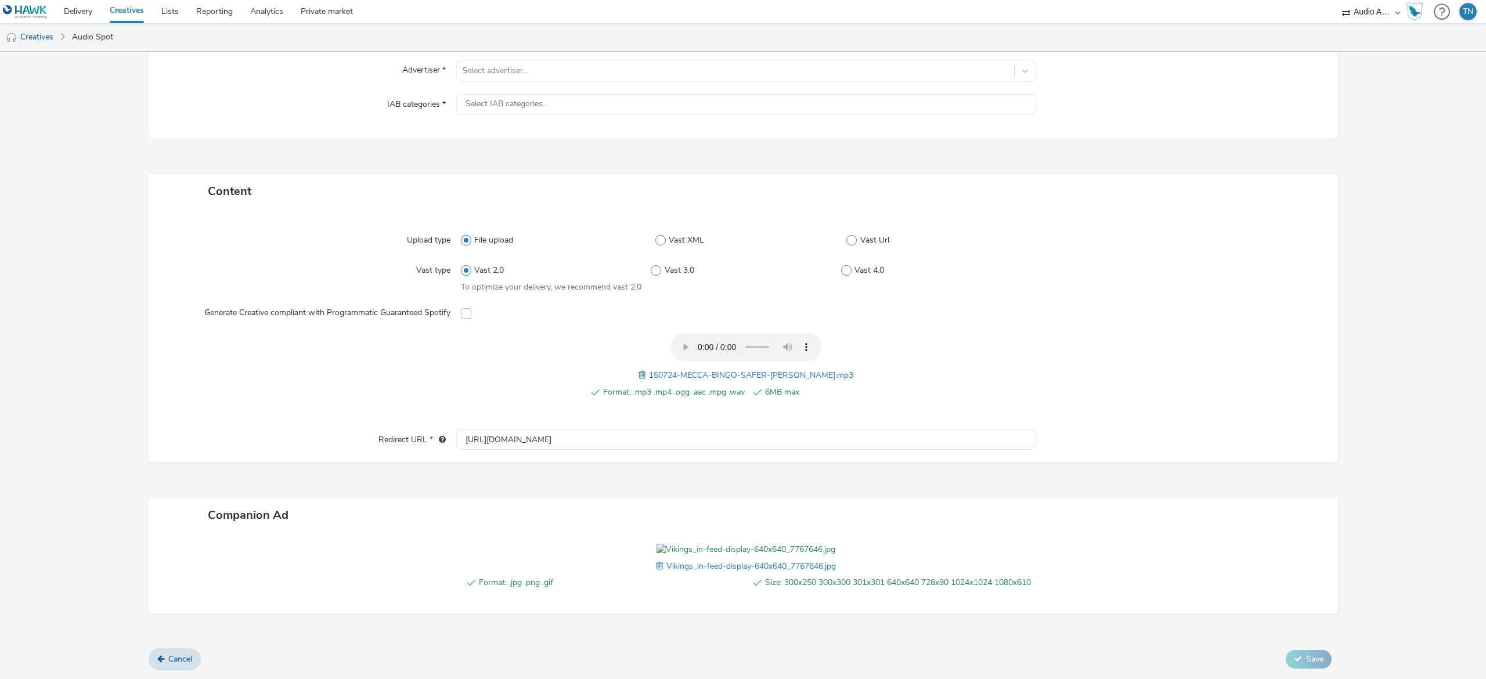
click at [1394, 211] on form "New creative General Name * 255 Advertiser * Select advertiser... IAB categorie…" at bounding box center [743, 294] width 1486 height 769
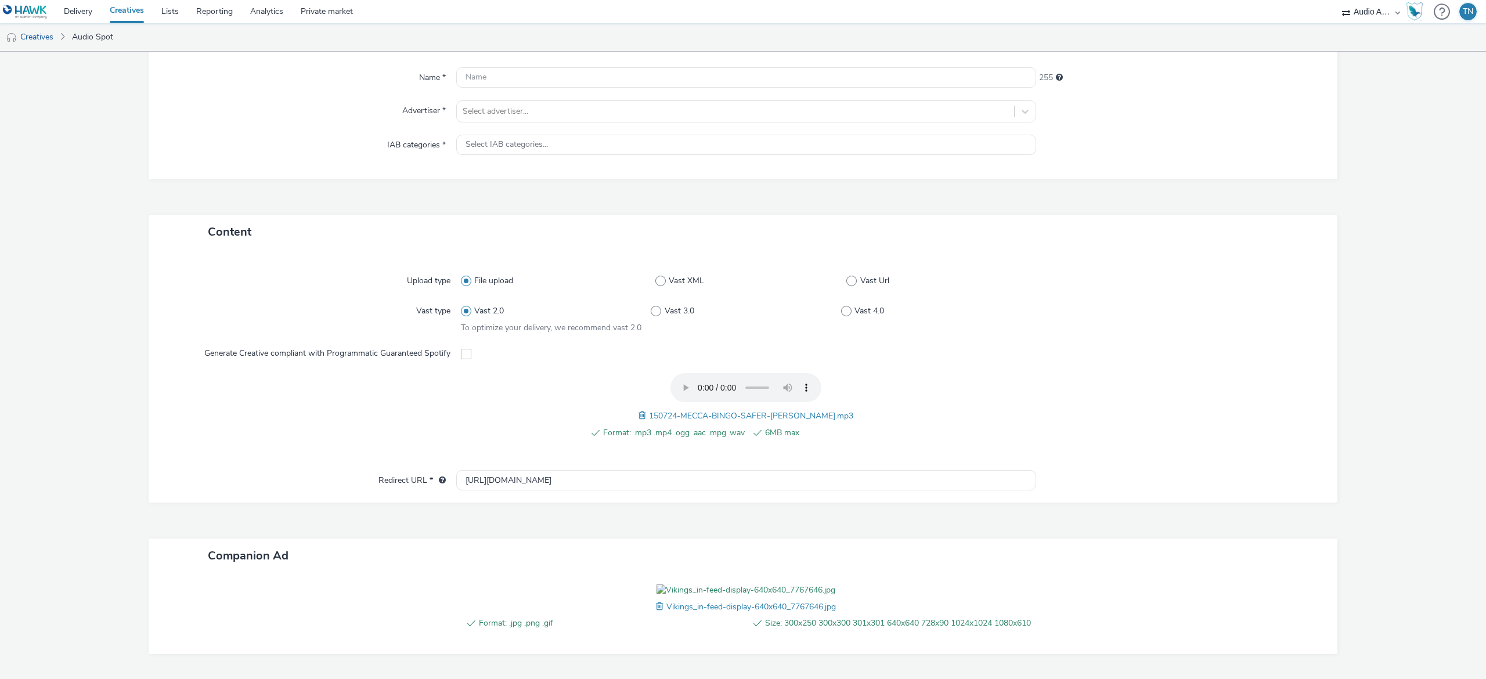
scroll to position [0, 0]
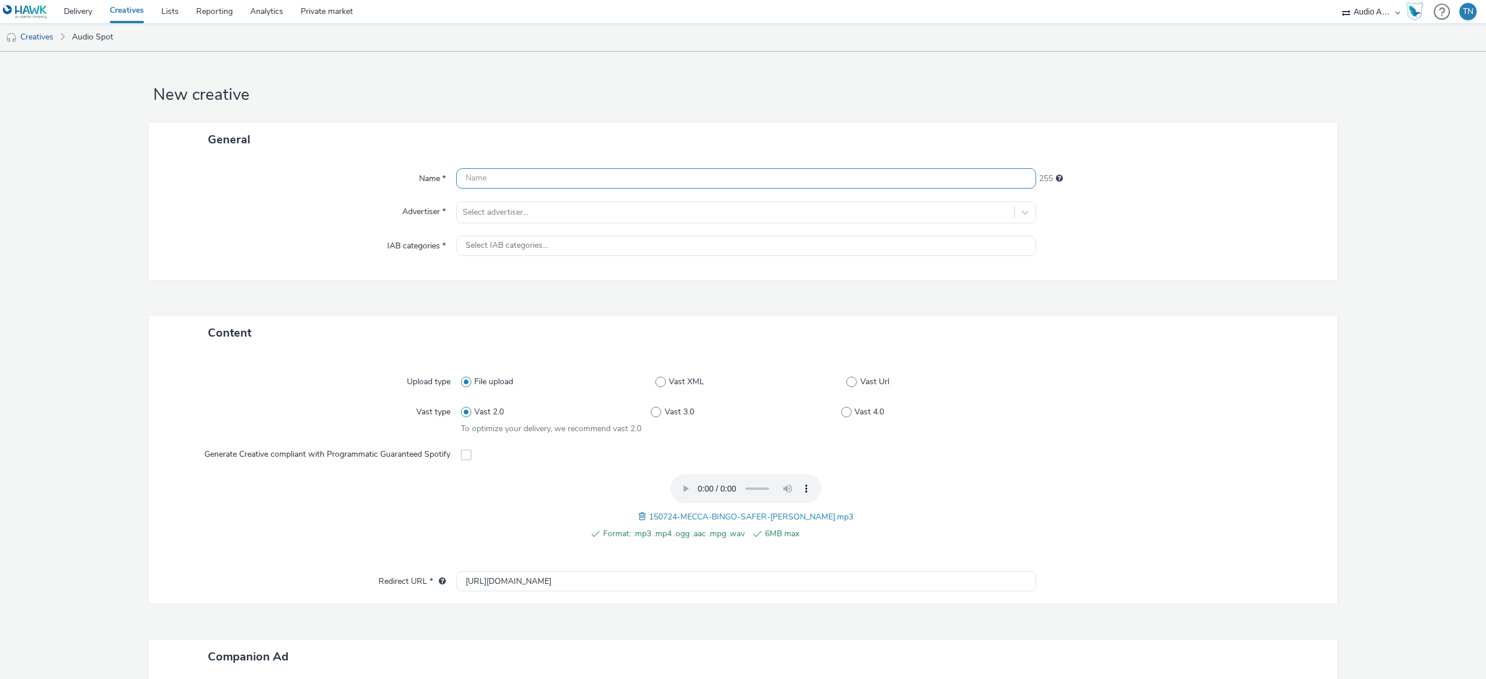
click at [581, 174] on input "text" at bounding box center [746, 178] width 580 height 20
click at [576, 215] on div "Select advertiser..." at bounding box center [735, 212] width 557 height 19
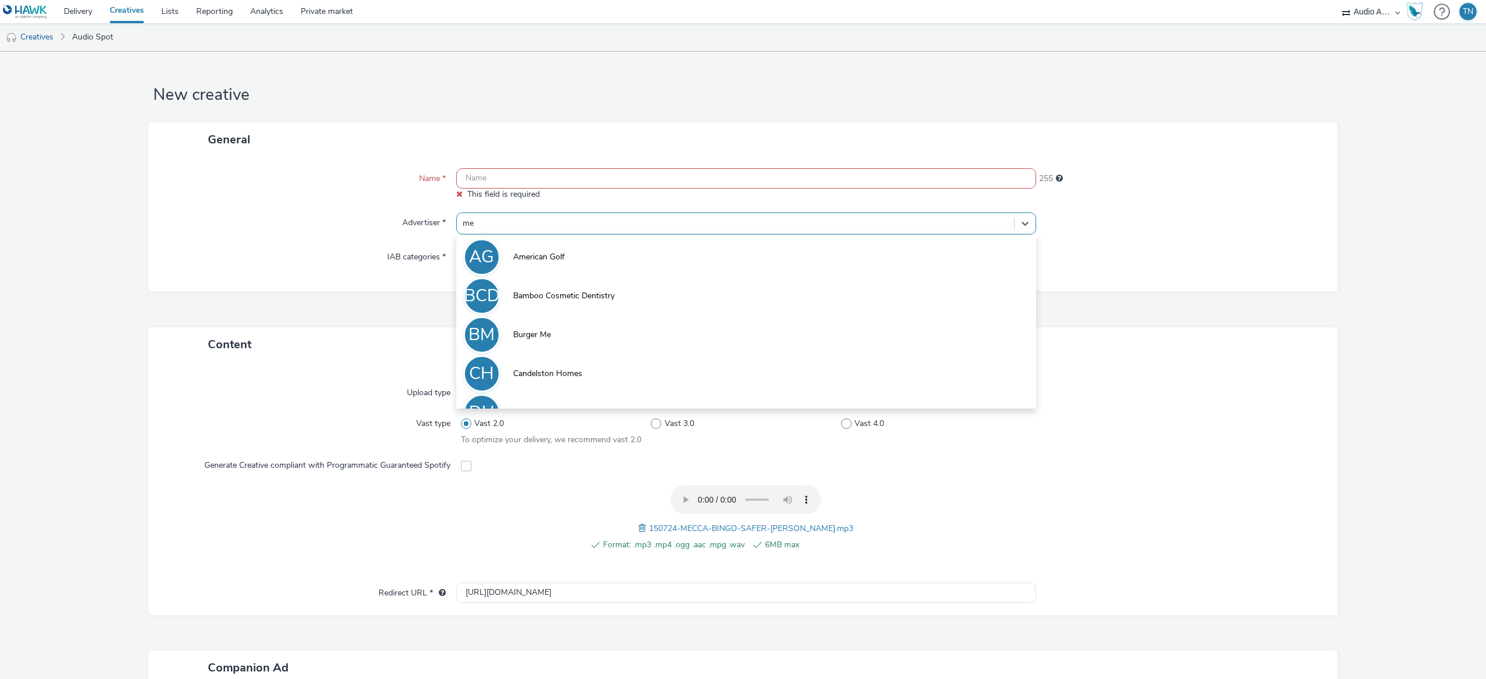
type input "mec"
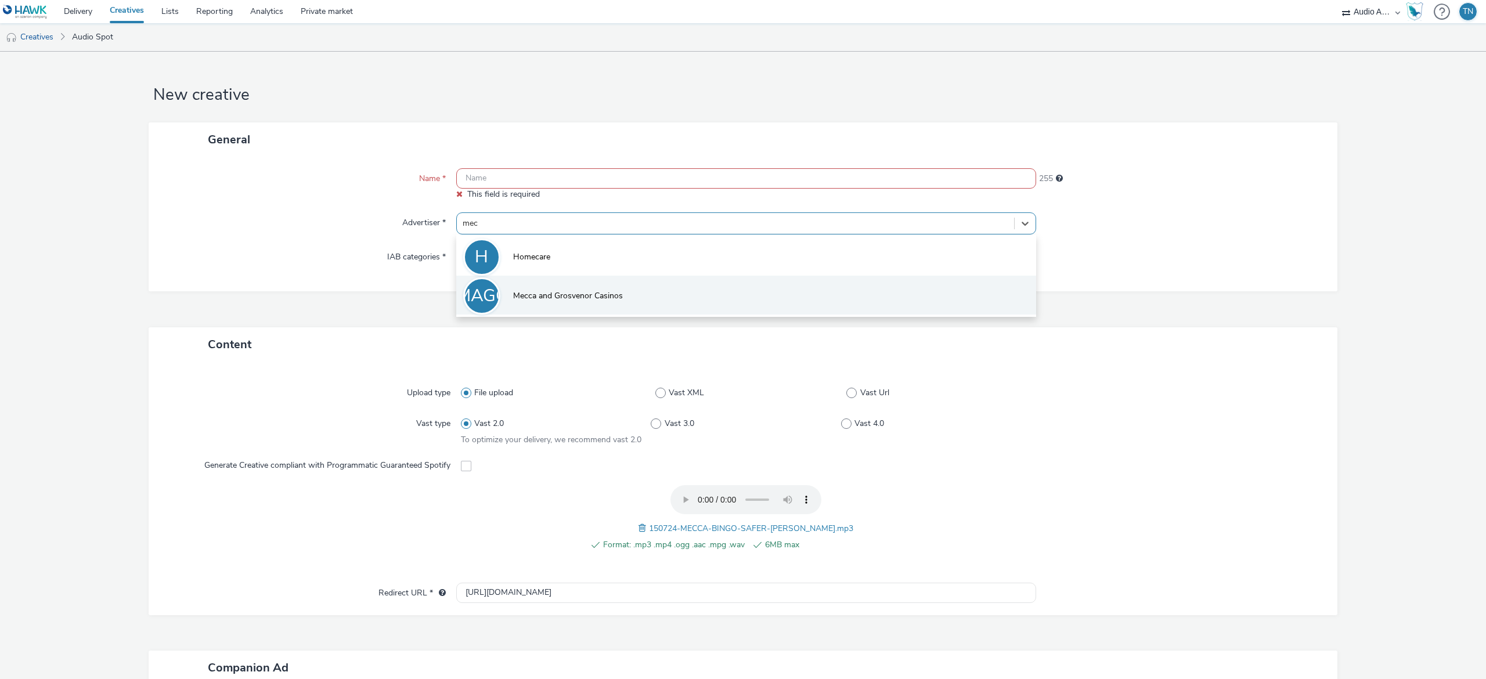
click at [575, 290] on span "Mecca and Grosvenor Casinos" at bounding box center [568, 296] width 110 height 12
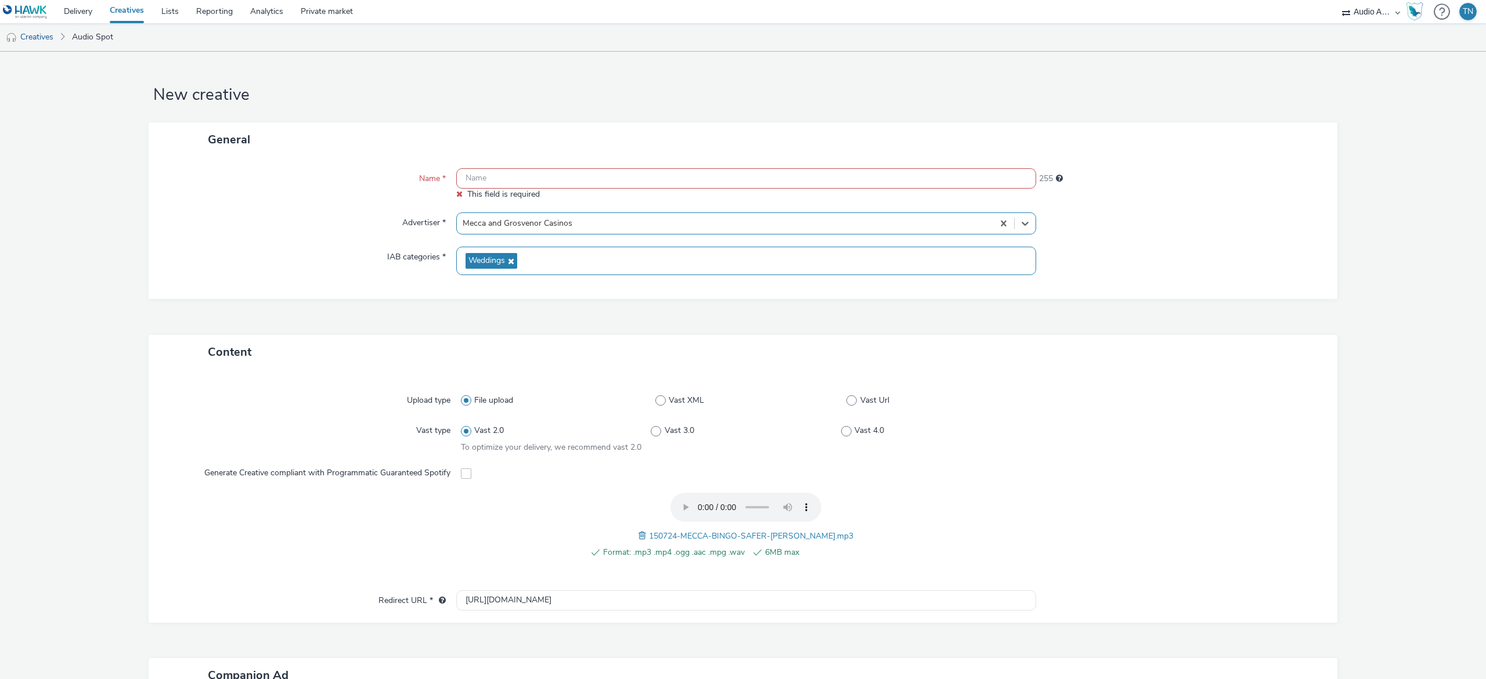
click at [506, 255] on span "Weddings" at bounding box center [491, 261] width 52 height 16
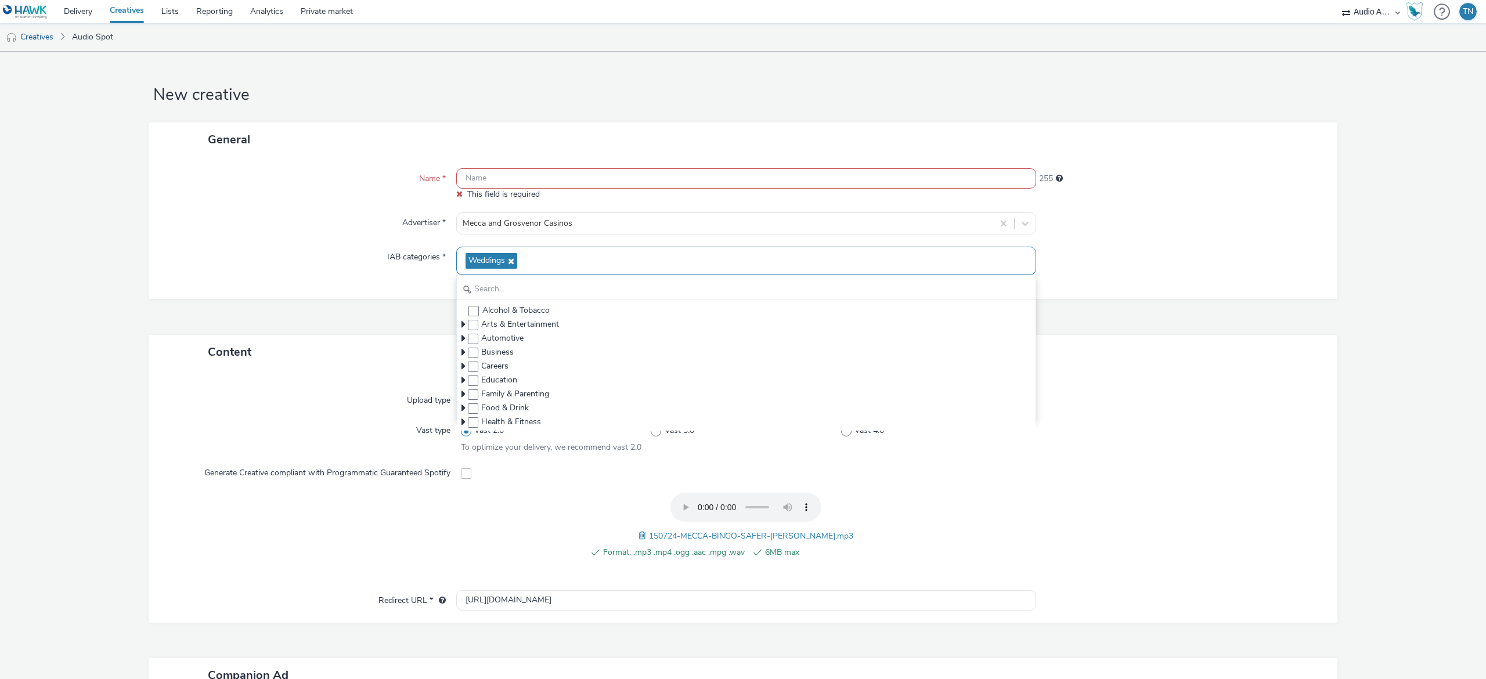
click at [506, 262] on icon at bounding box center [509, 261] width 9 height 8
click at [505, 281] on input "text" at bounding box center [746, 281] width 579 height 20
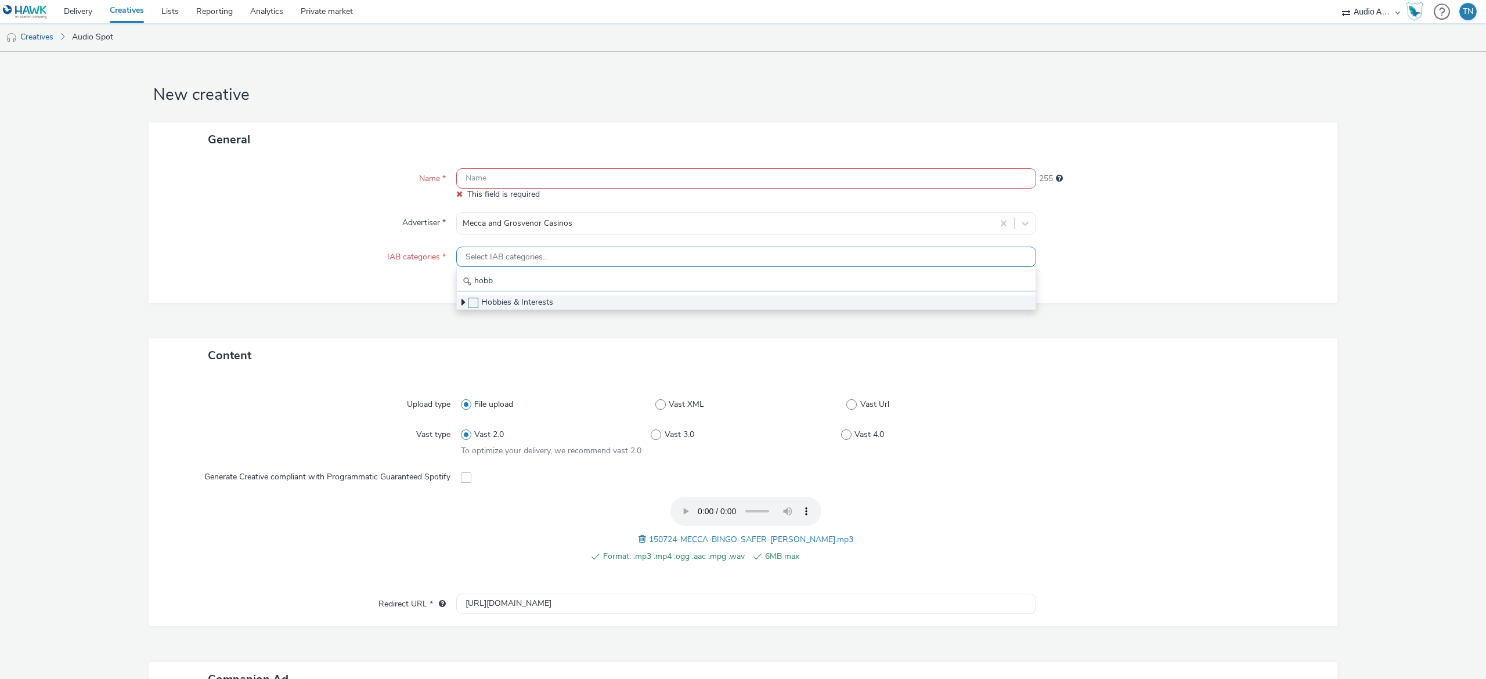
type input "hobb"
click at [468, 308] on span at bounding box center [473, 303] width 10 height 10
checkbox input "true"
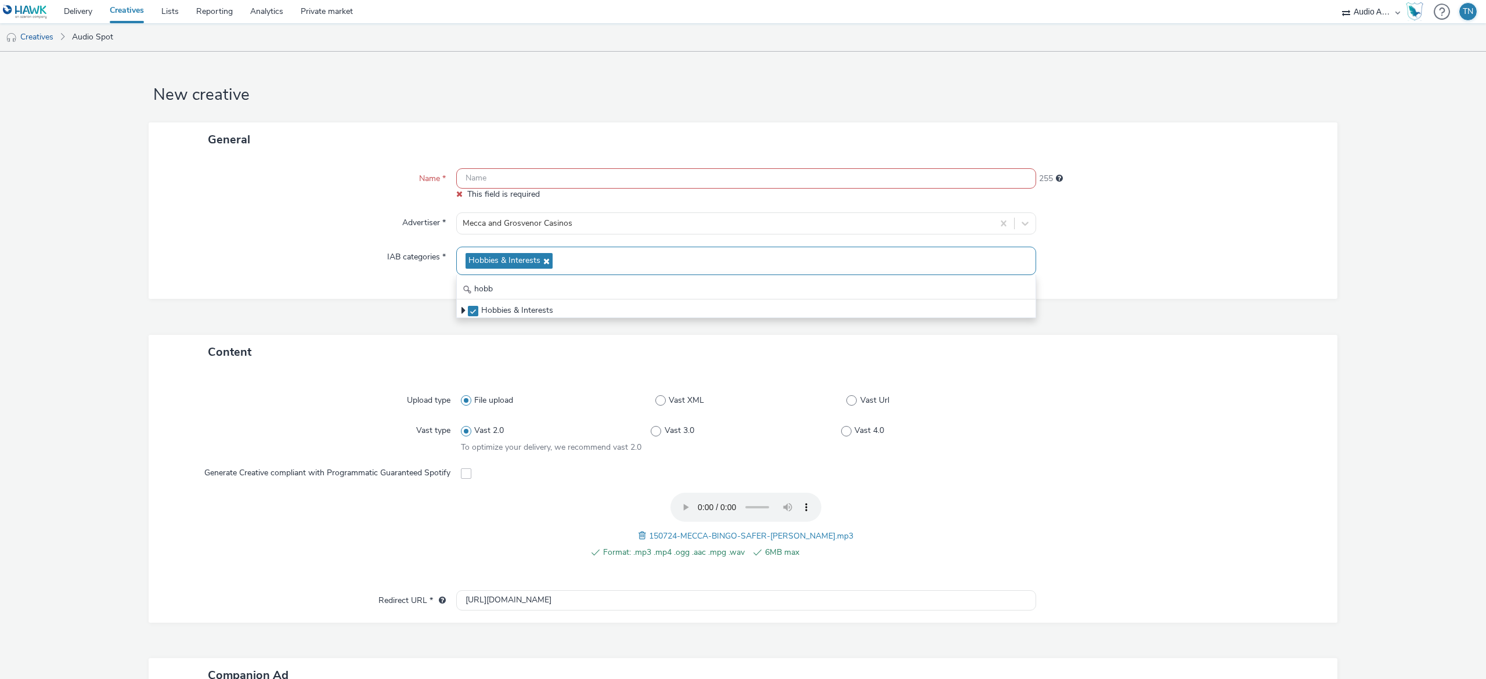
click at [943, 171] on input "text" at bounding box center [746, 178] width 580 height 20
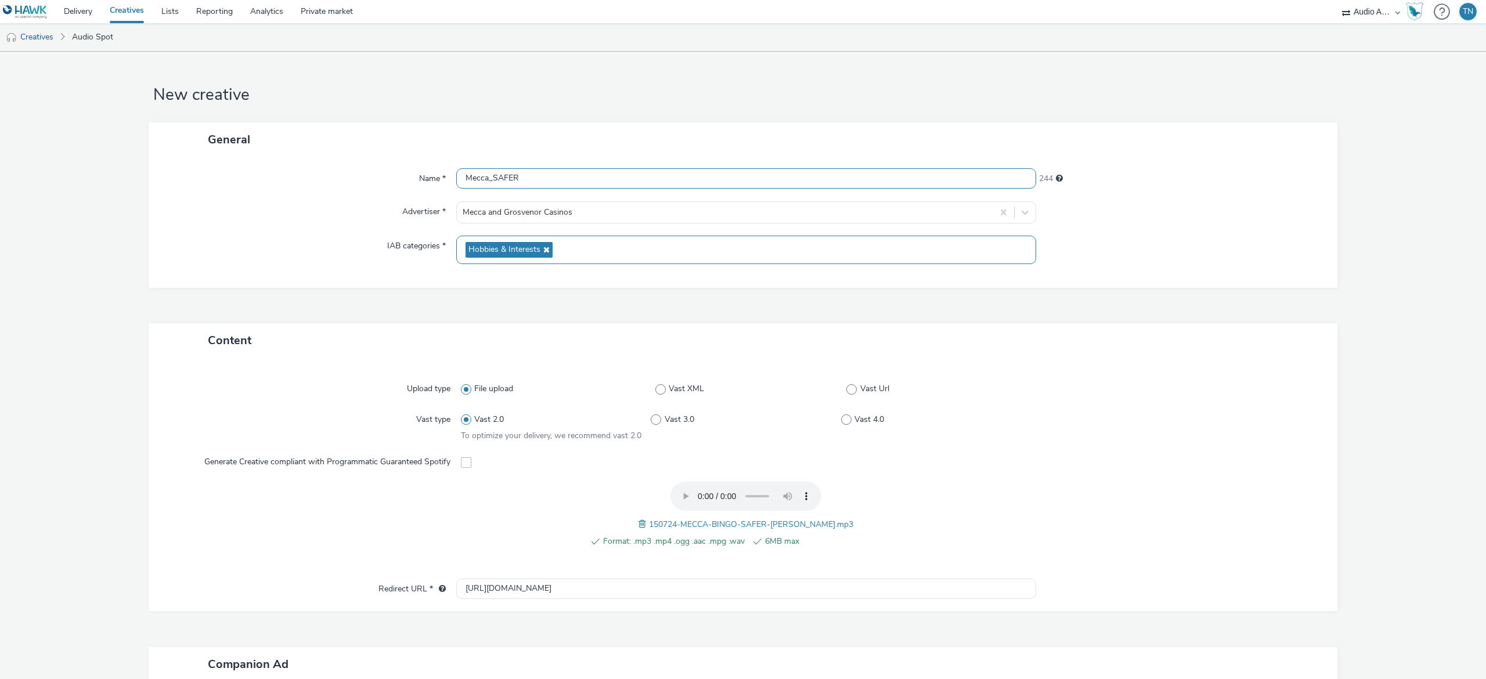
scroll to position [226, 0]
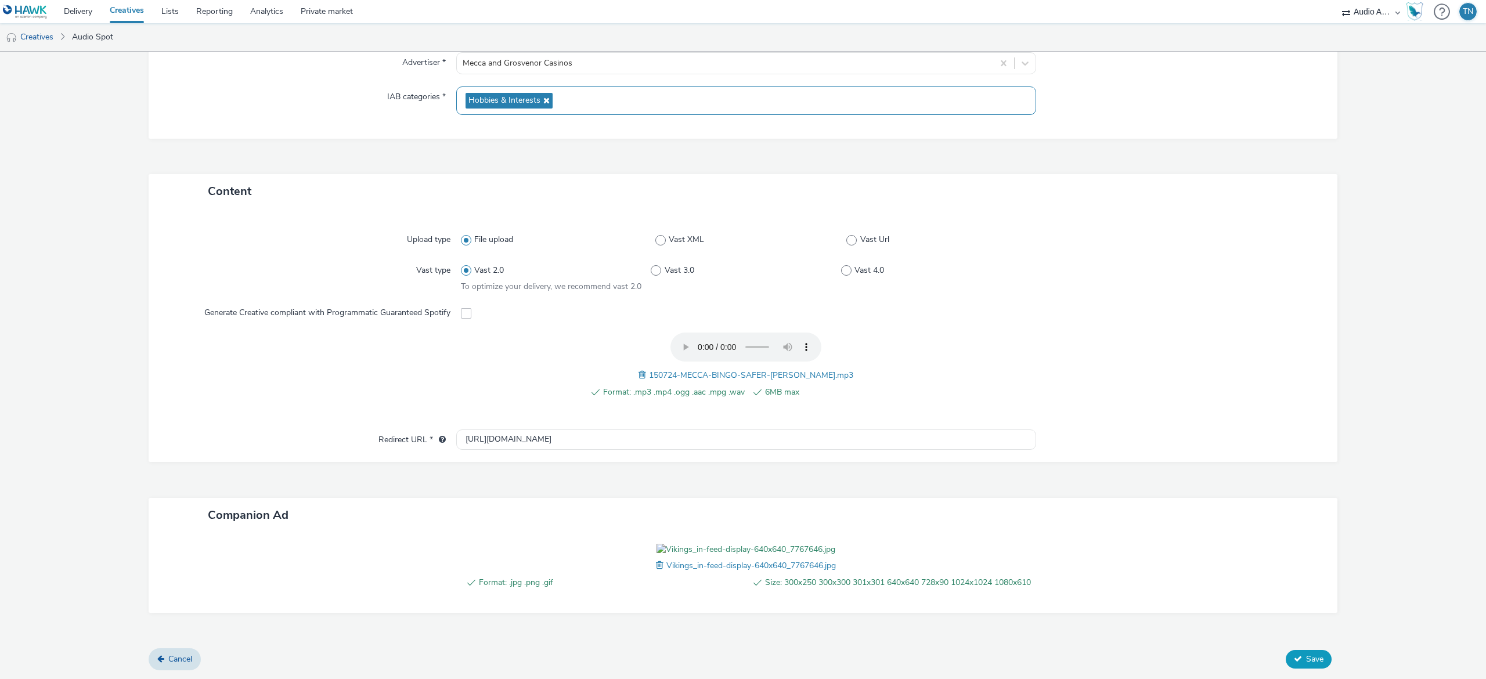
type input "Mecca_SAFER"
click at [1306, 664] on span "Save" at bounding box center [1314, 658] width 17 height 11
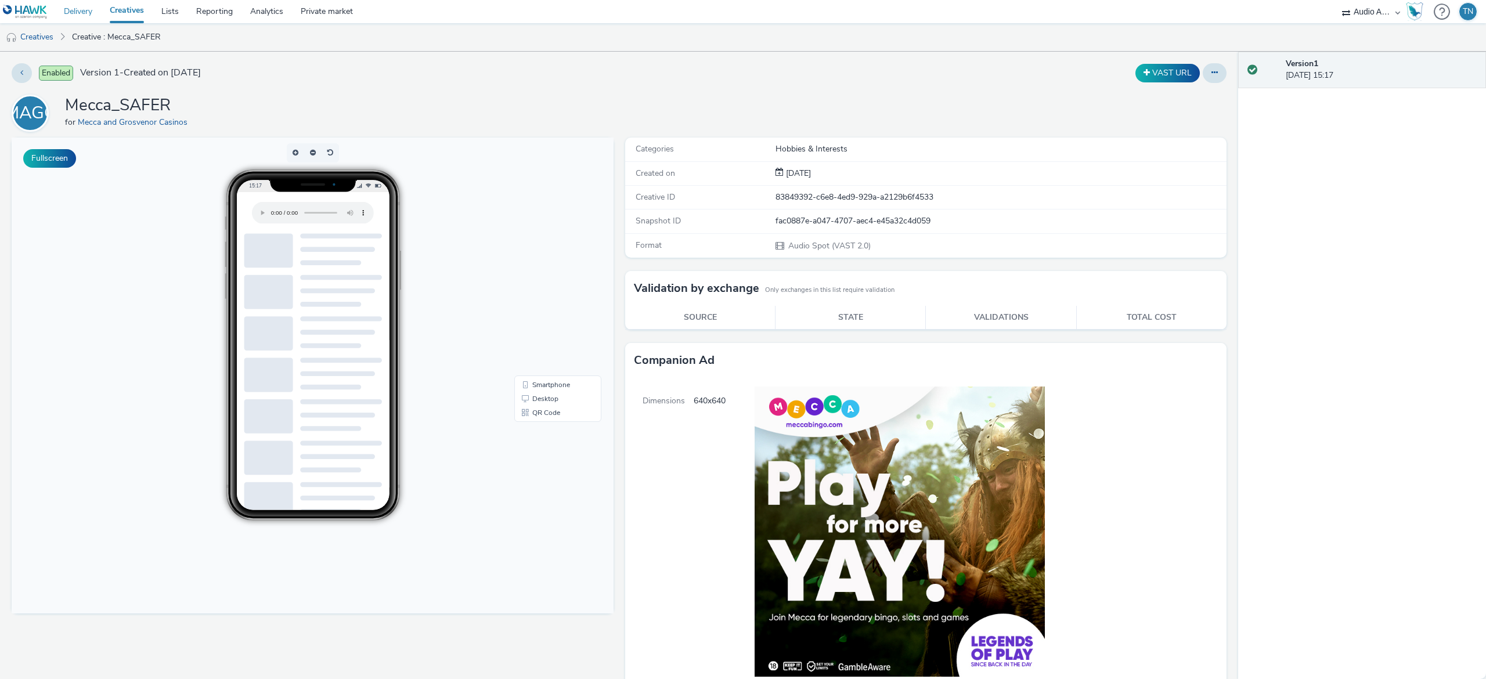
click at [80, 4] on link "Delivery" at bounding box center [78, 11] width 46 height 23
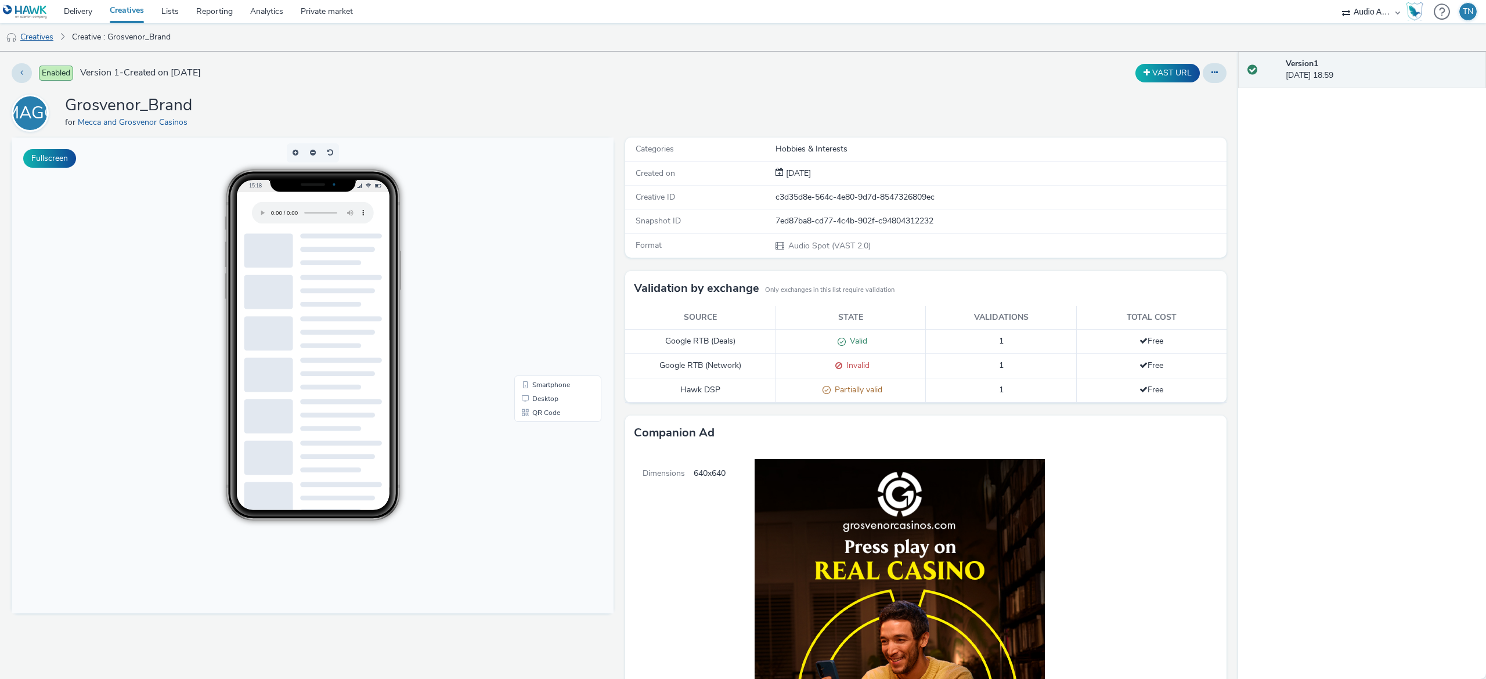
click at [28, 39] on link "Creatives" at bounding box center [29, 37] width 59 height 28
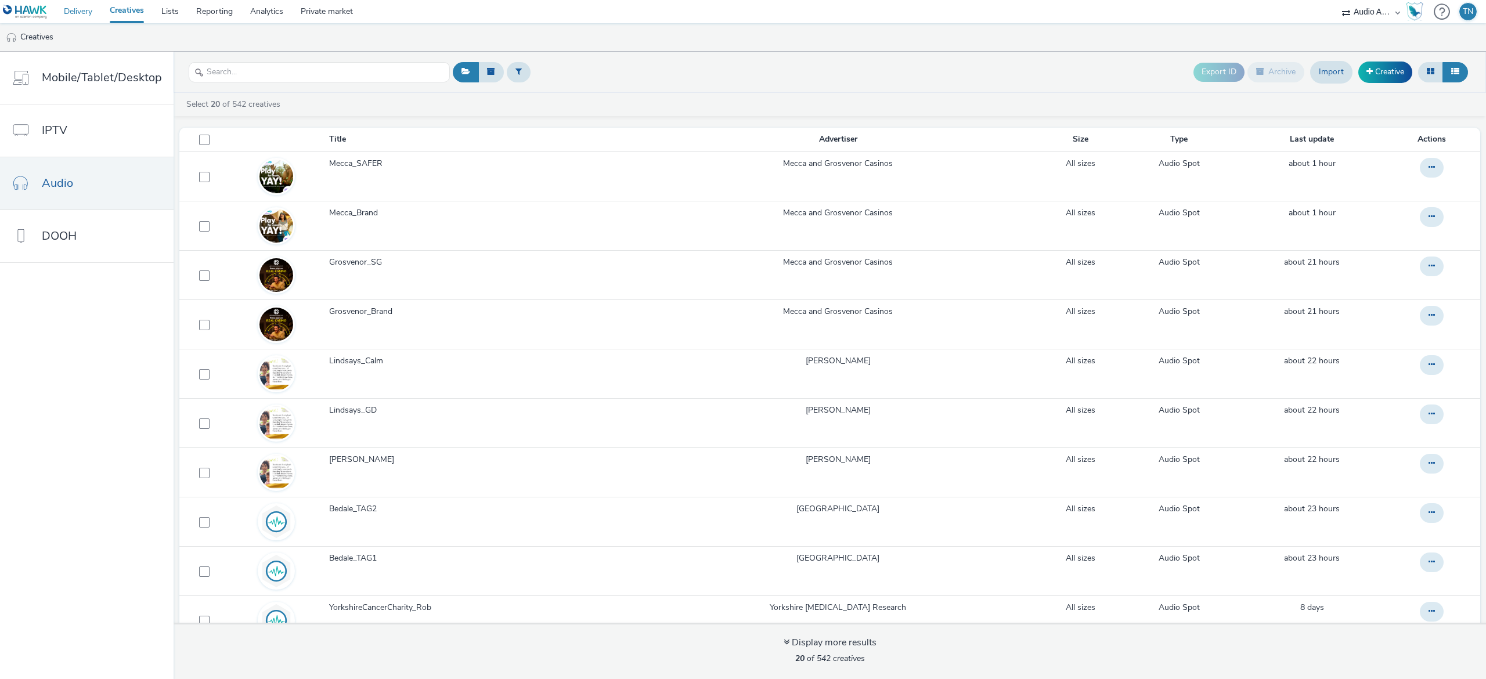
click at [74, 11] on link "Delivery" at bounding box center [78, 11] width 46 height 23
